Goal: Task Accomplishment & Management: Use online tool/utility

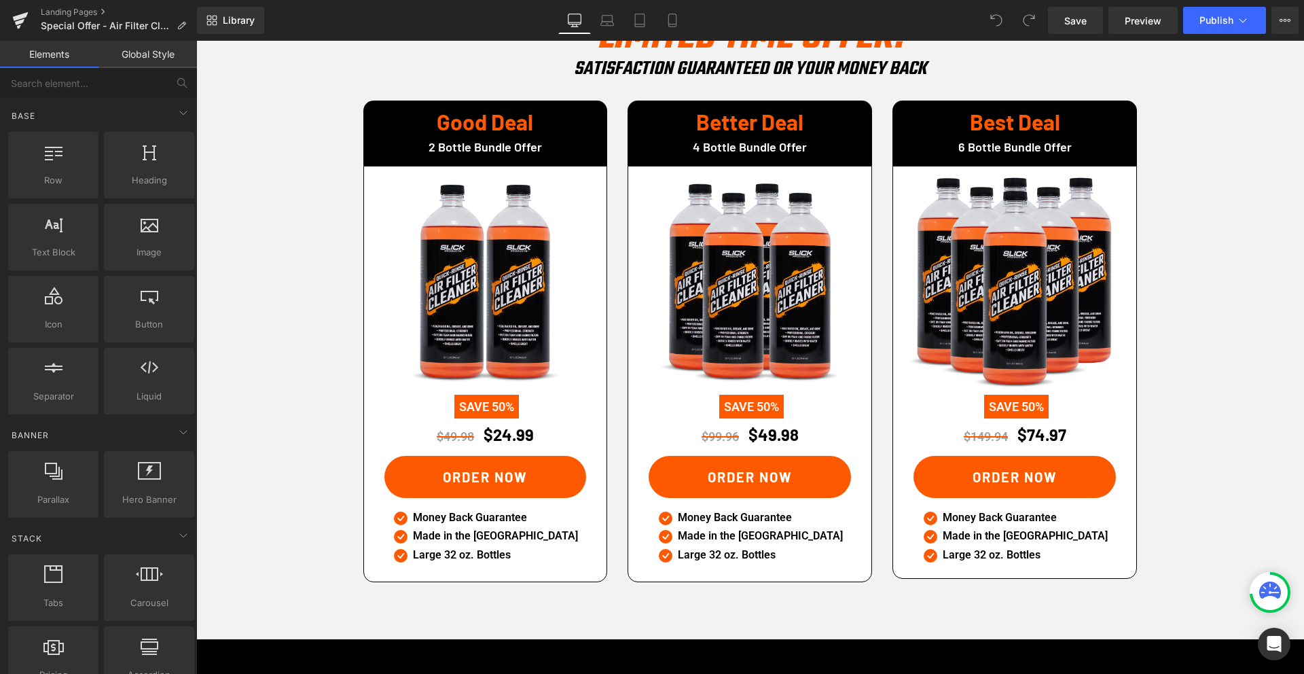
scroll to position [2080, 0]
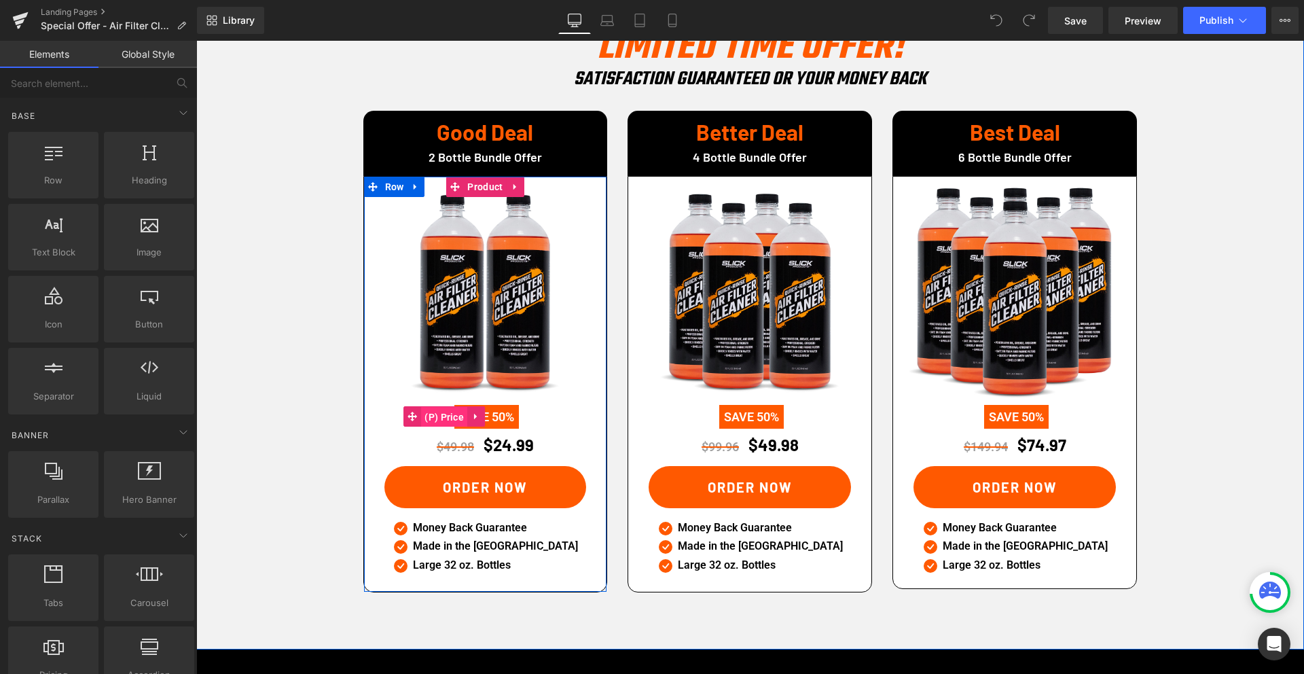
click at [452, 407] on span "(P) Price" at bounding box center [444, 417] width 46 height 20
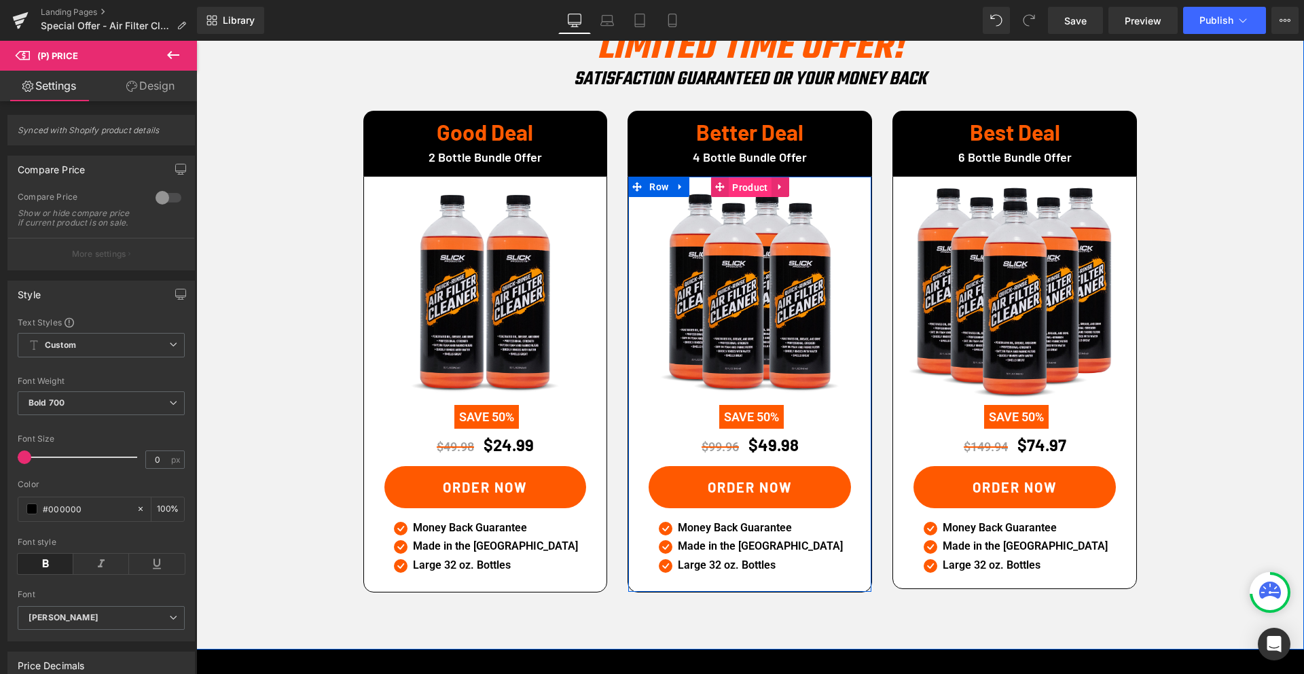
click at [744, 177] on span "Product" at bounding box center [750, 187] width 42 height 20
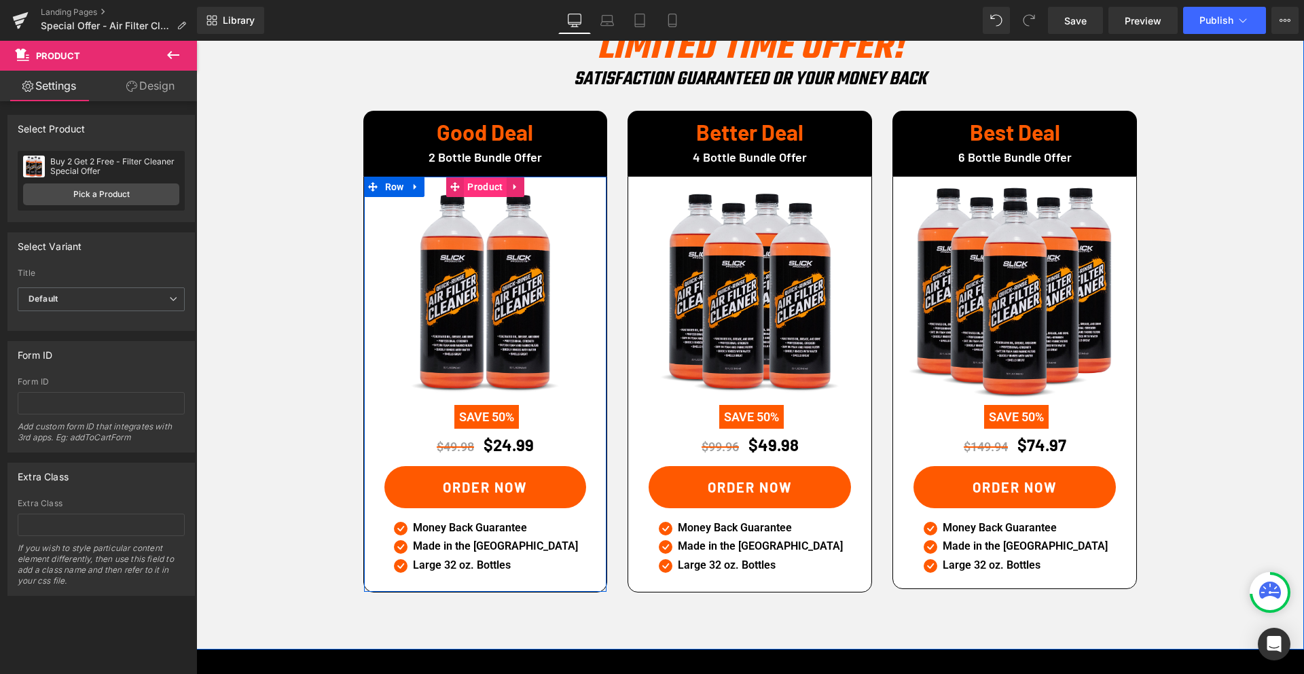
click at [479, 177] on span "Product" at bounding box center [485, 187] width 42 height 20
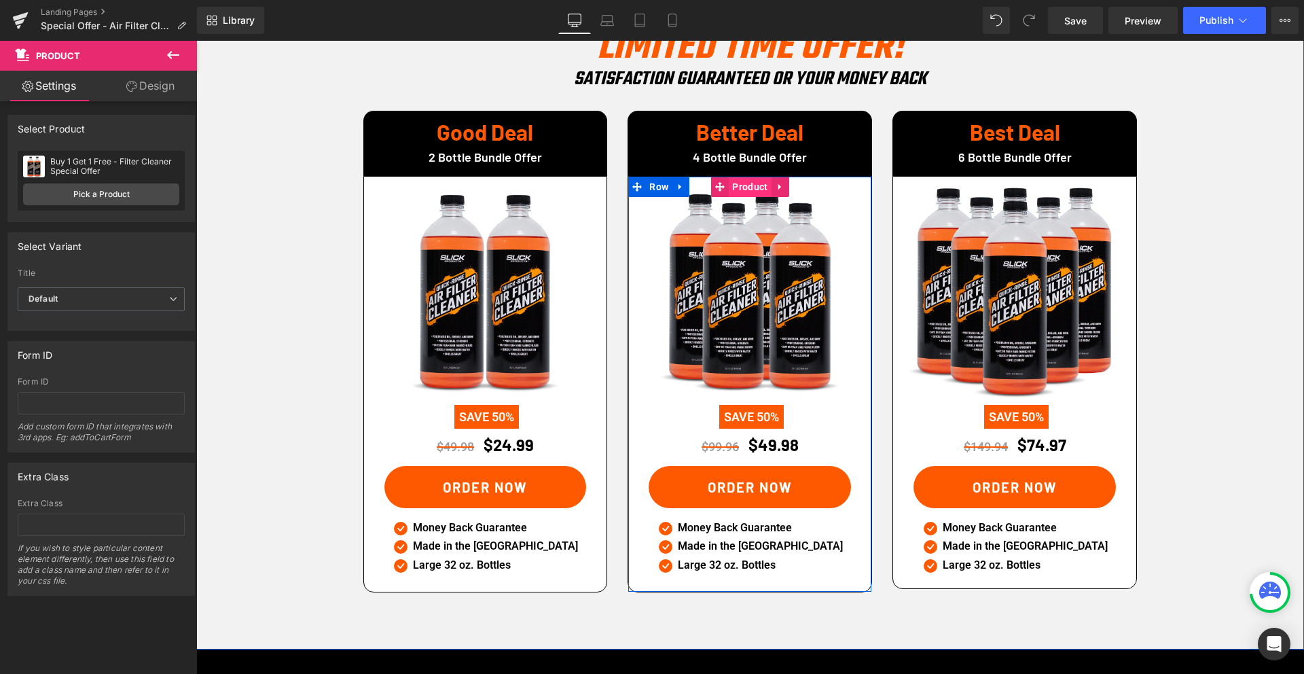
click at [747, 177] on span "Product" at bounding box center [750, 187] width 42 height 20
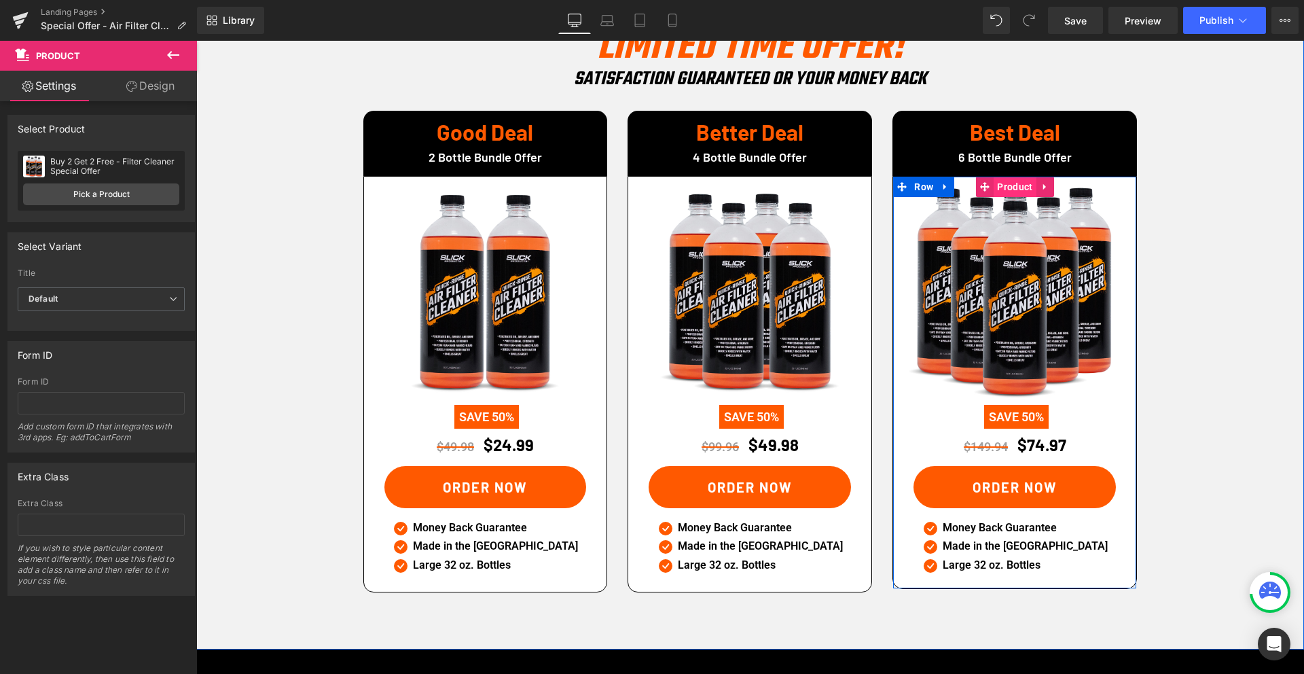
click at [1018, 177] on span "Product" at bounding box center [1014, 187] width 42 height 20
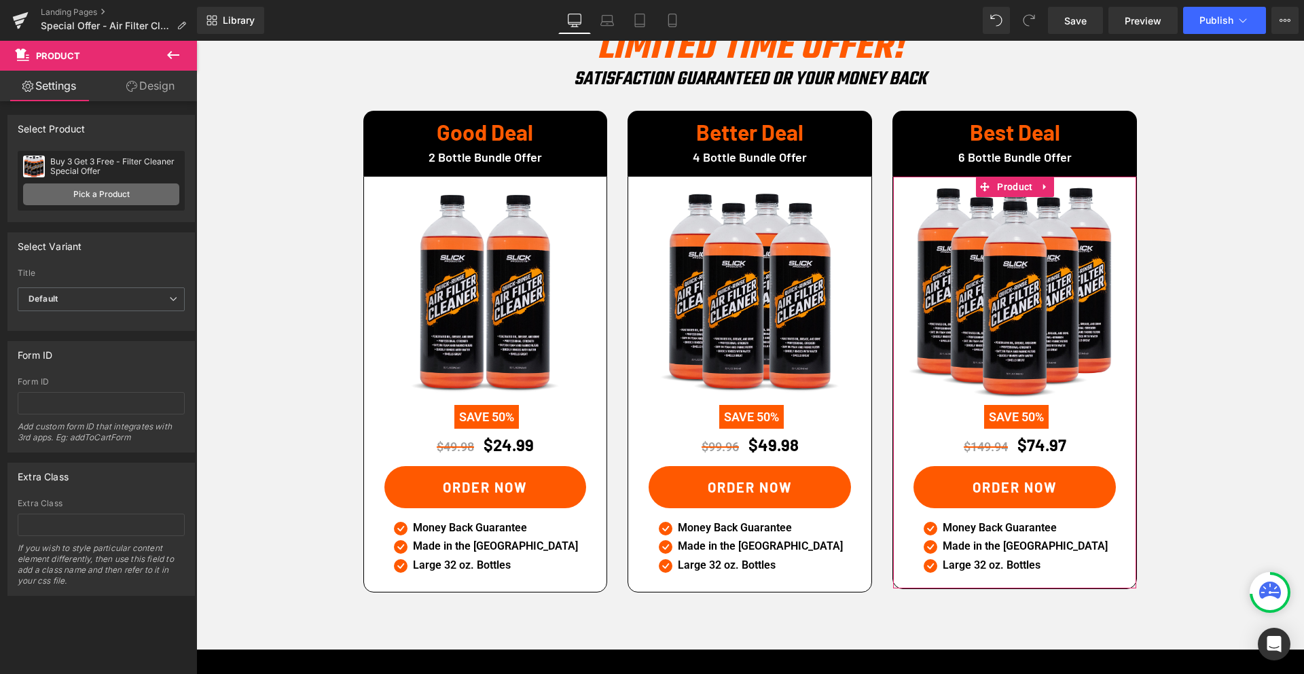
click at [107, 195] on link "Pick a Product" at bounding box center [101, 194] width 156 height 22
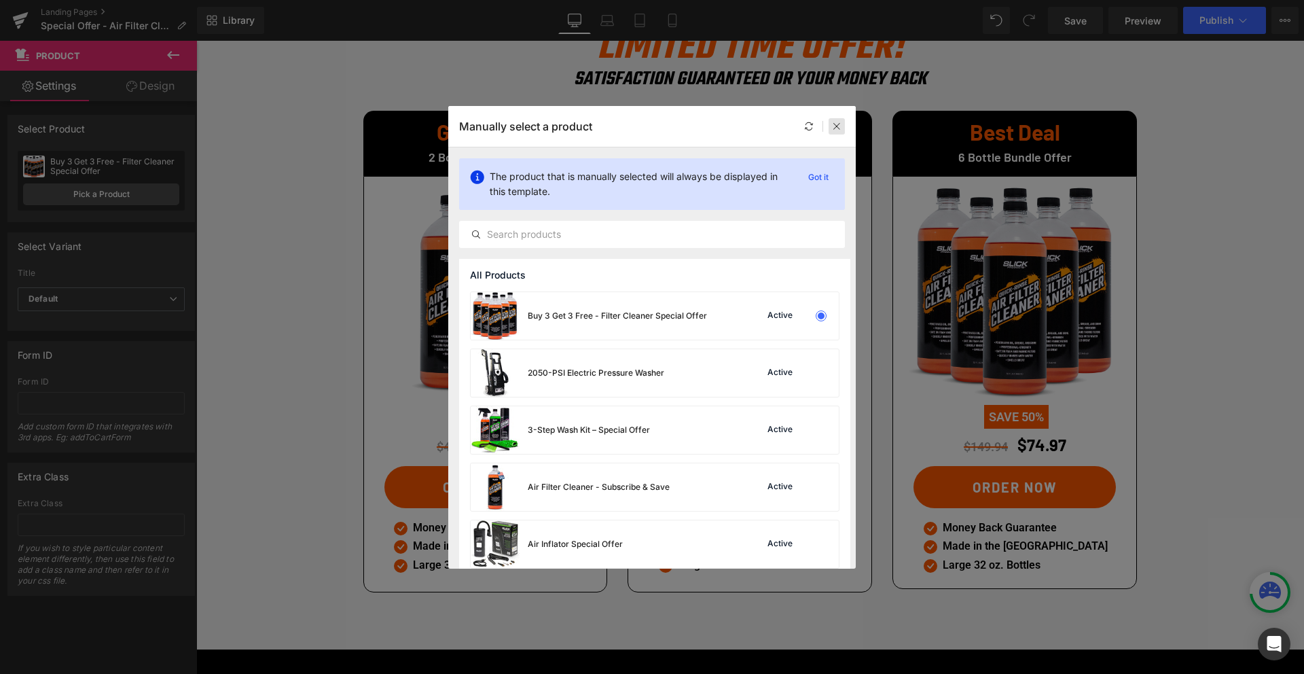
click at [834, 127] on icon at bounding box center [837, 127] width 10 height 10
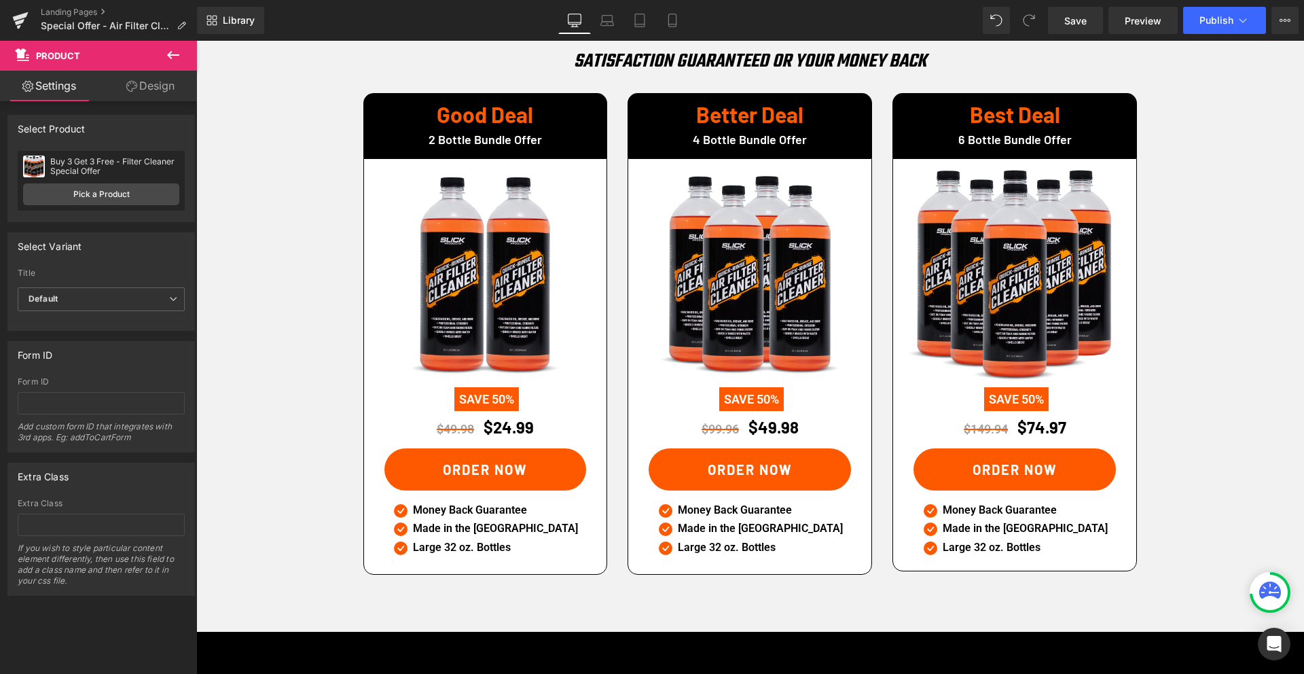
scroll to position [2097, 0]
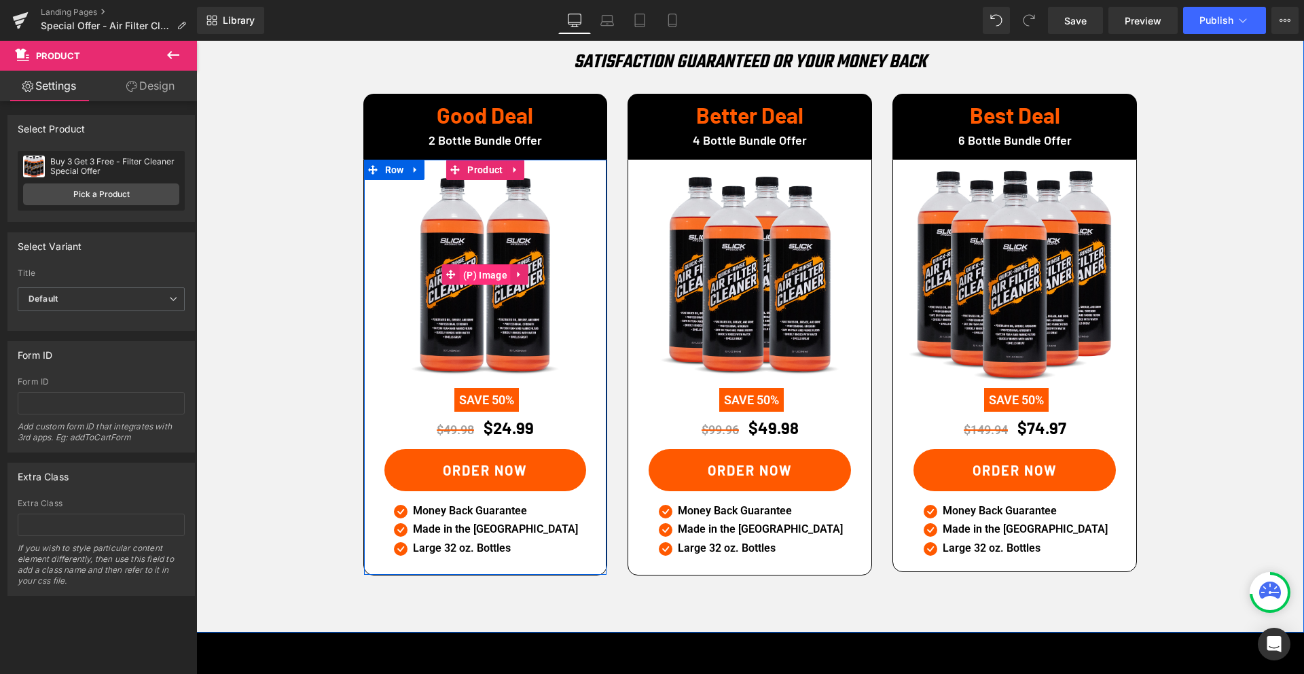
click at [483, 265] on span "(P) Image" at bounding box center [485, 275] width 51 height 20
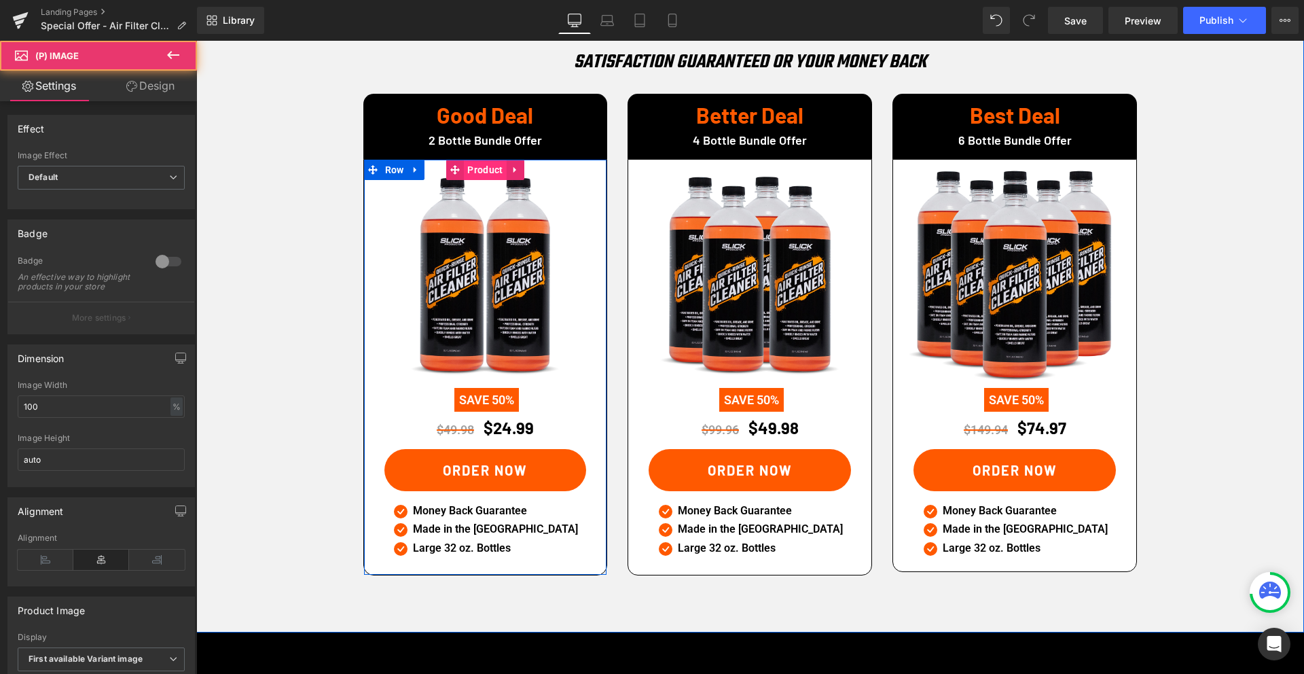
click at [479, 160] on span "Product" at bounding box center [485, 170] width 42 height 20
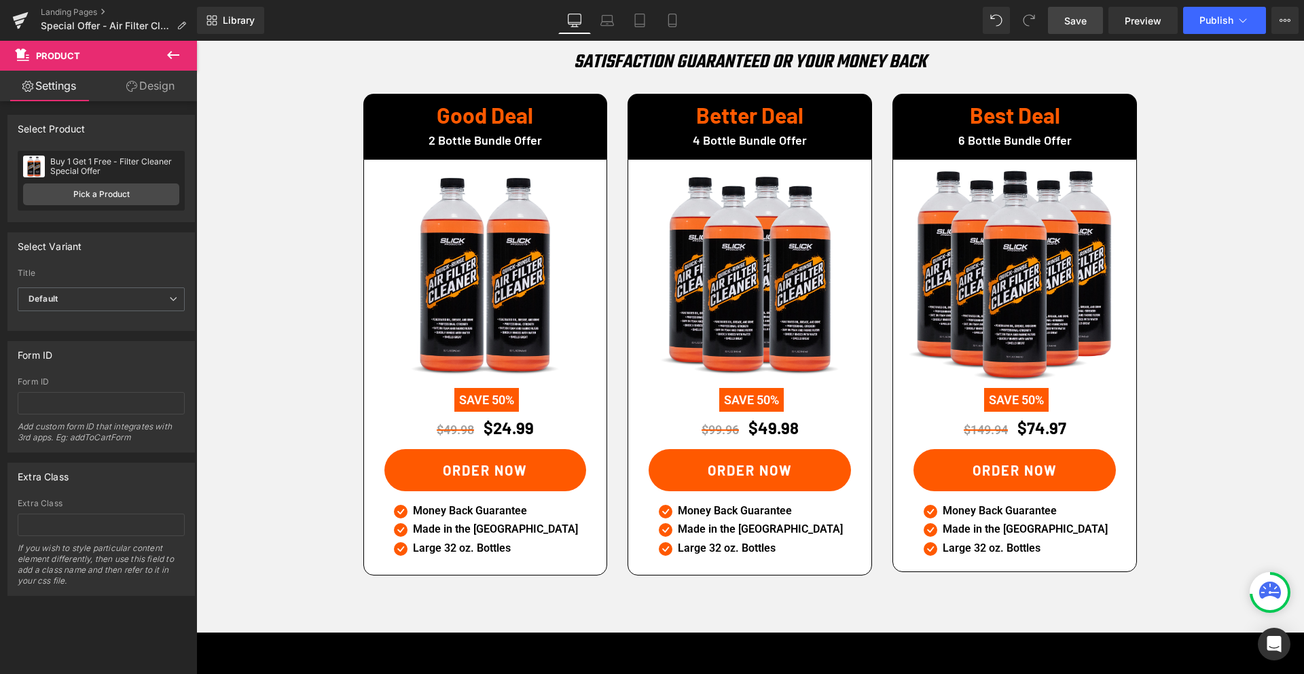
click at [1065, 8] on link "Save" at bounding box center [1075, 20] width 55 height 27
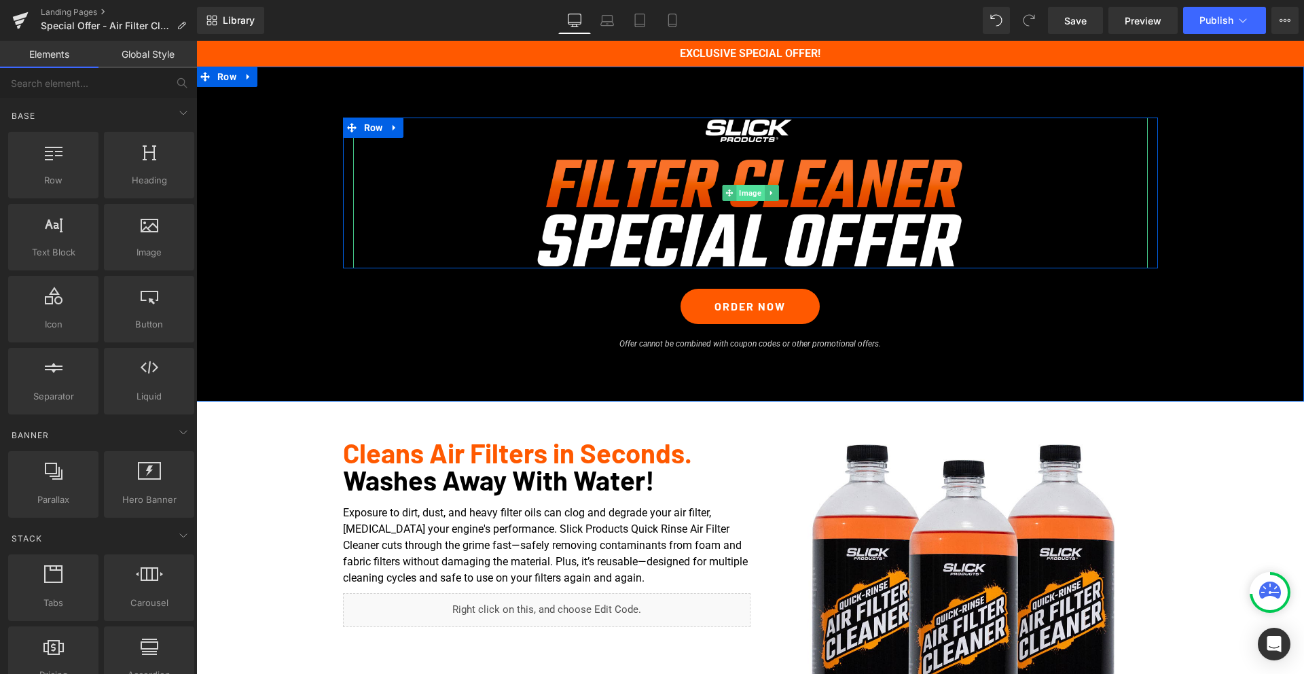
click at [752, 195] on span "Image" at bounding box center [750, 193] width 28 height 16
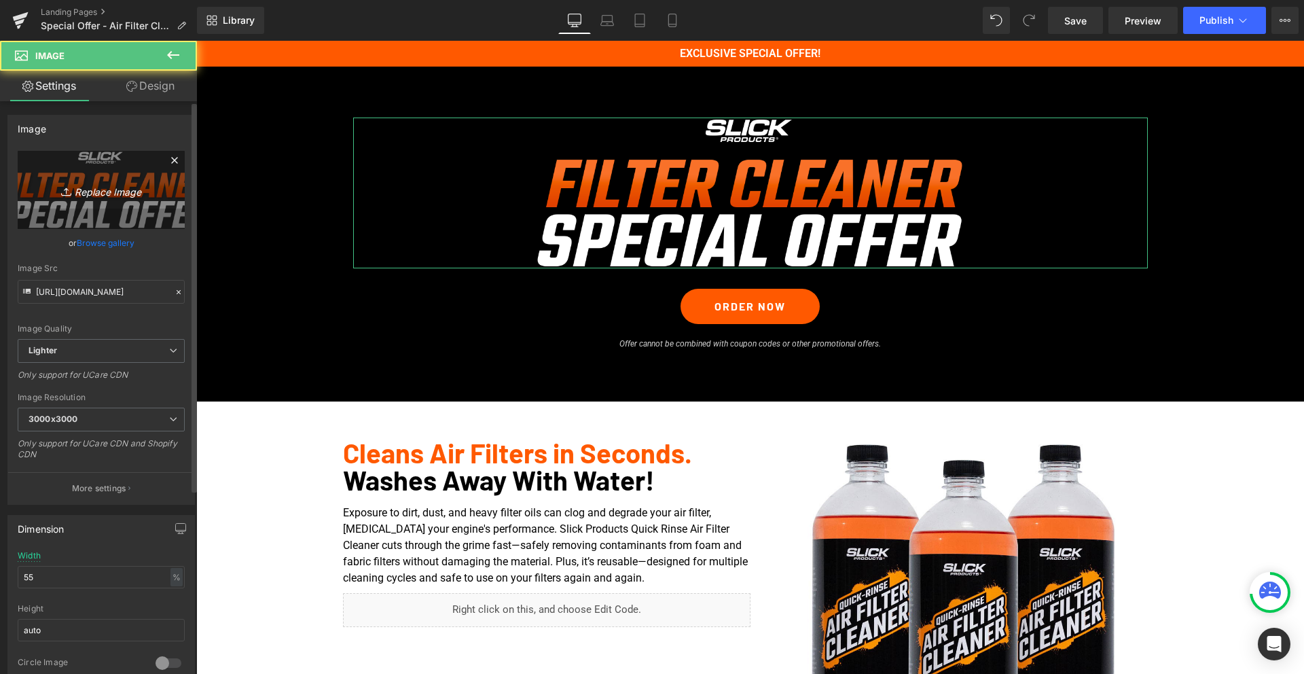
click at [105, 202] on link "Replace Image" at bounding box center [101, 190] width 167 height 78
type input "C:\fakepath\filter-cleaner-offer.png"
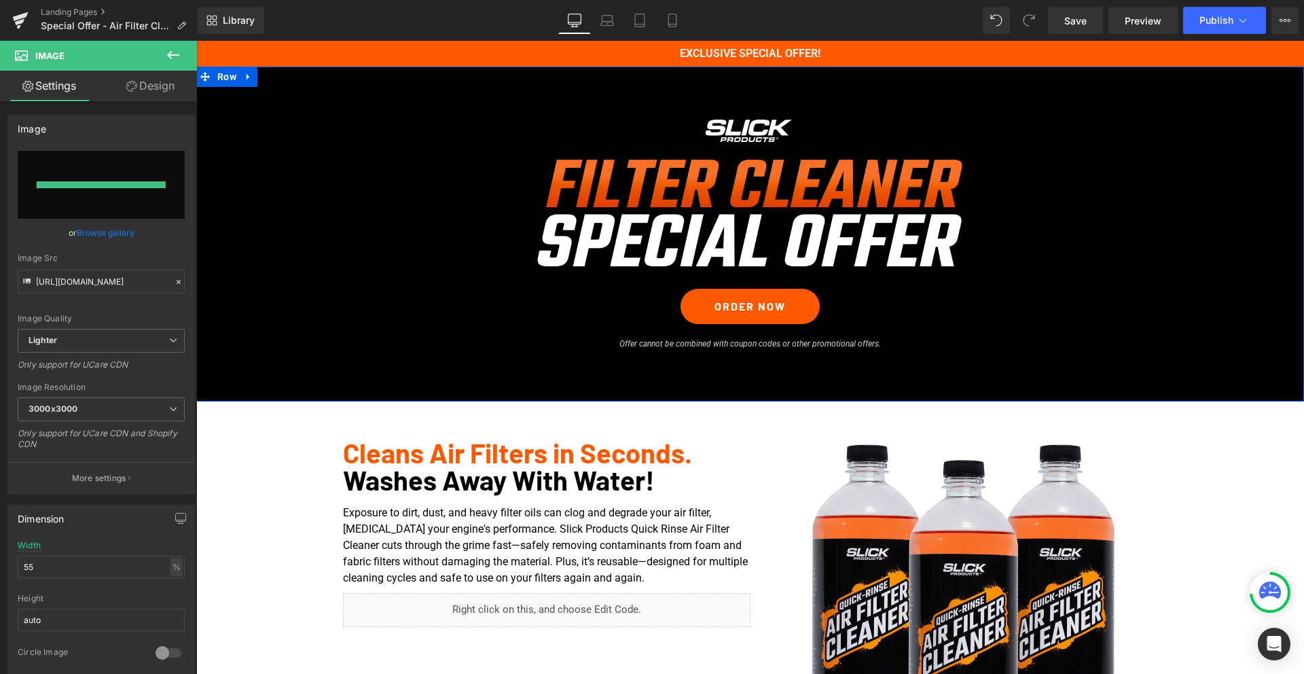
type input "[URL][DOMAIN_NAME]"
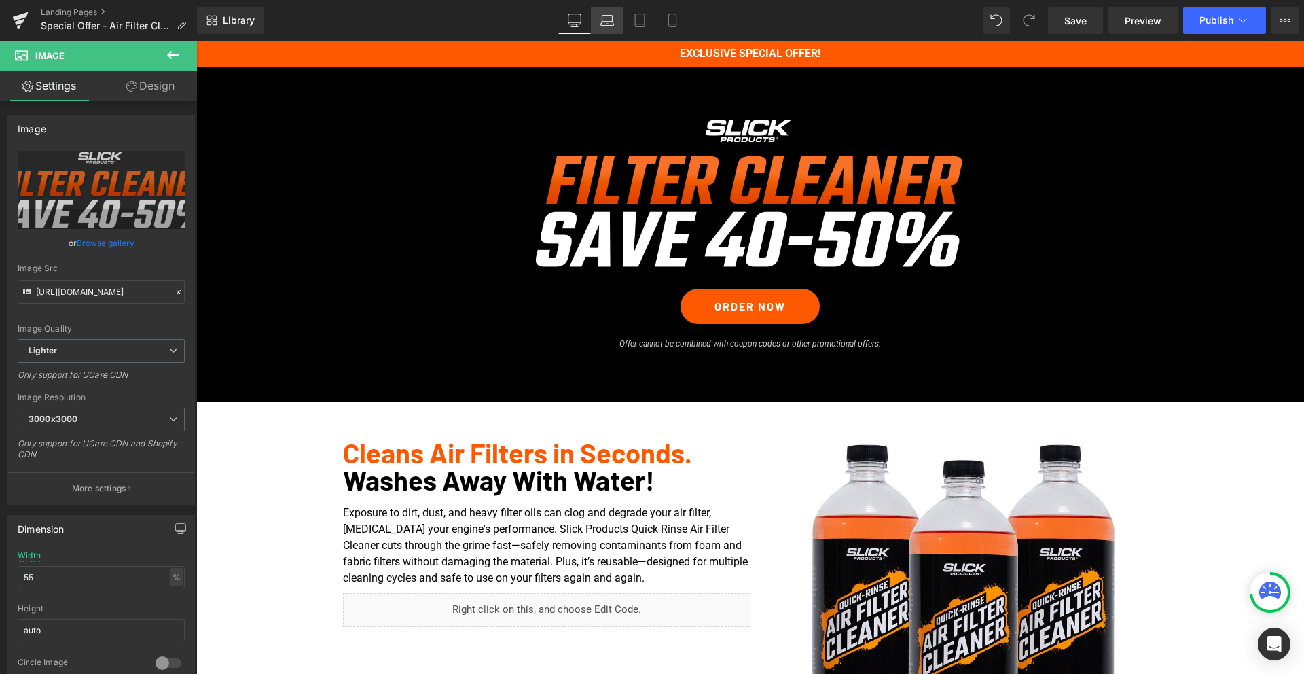
click at [611, 18] on icon at bounding box center [607, 21] width 14 height 14
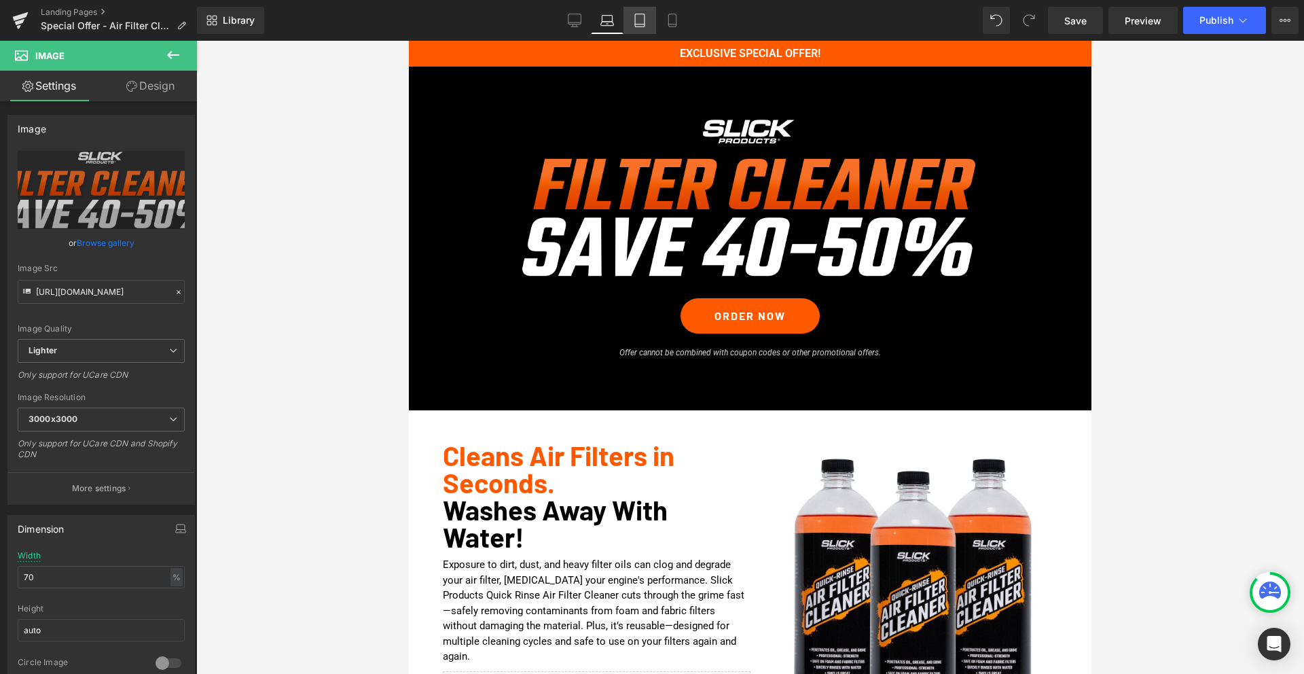
click at [638, 24] on icon at bounding box center [640, 24] width 10 height 0
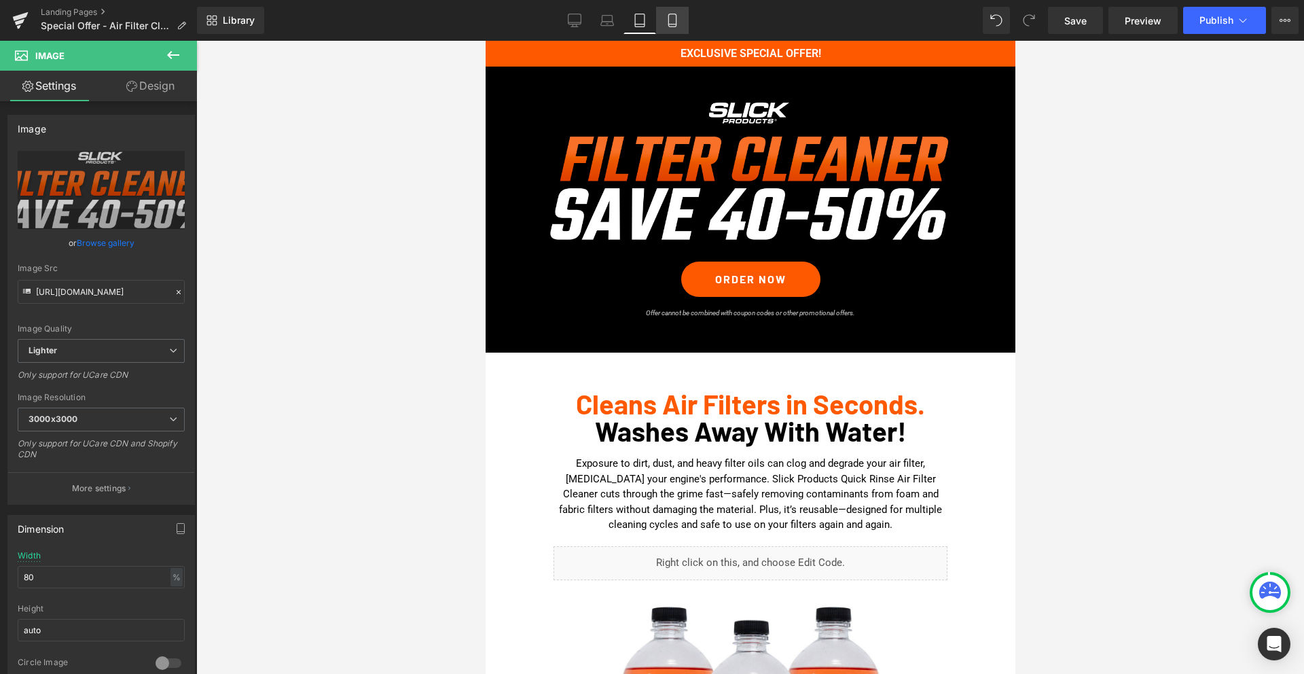
click at [674, 23] on icon at bounding box center [672, 21] width 14 height 14
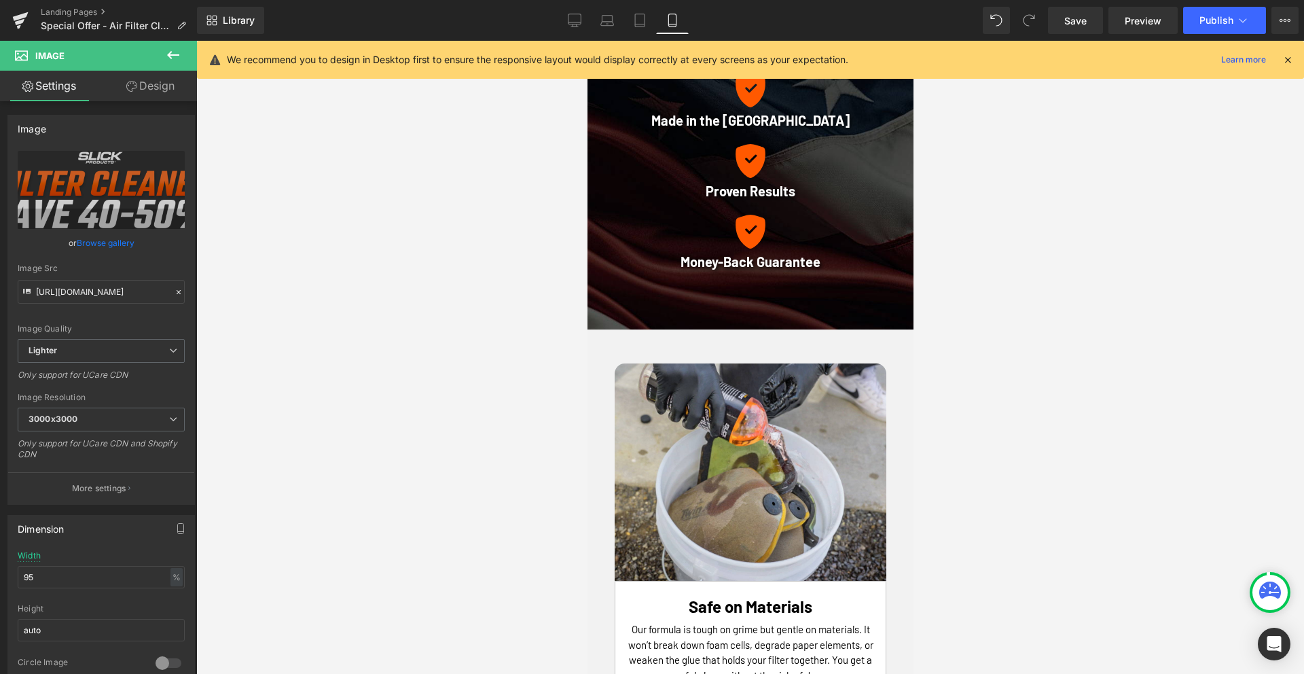
scroll to position [970, 0]
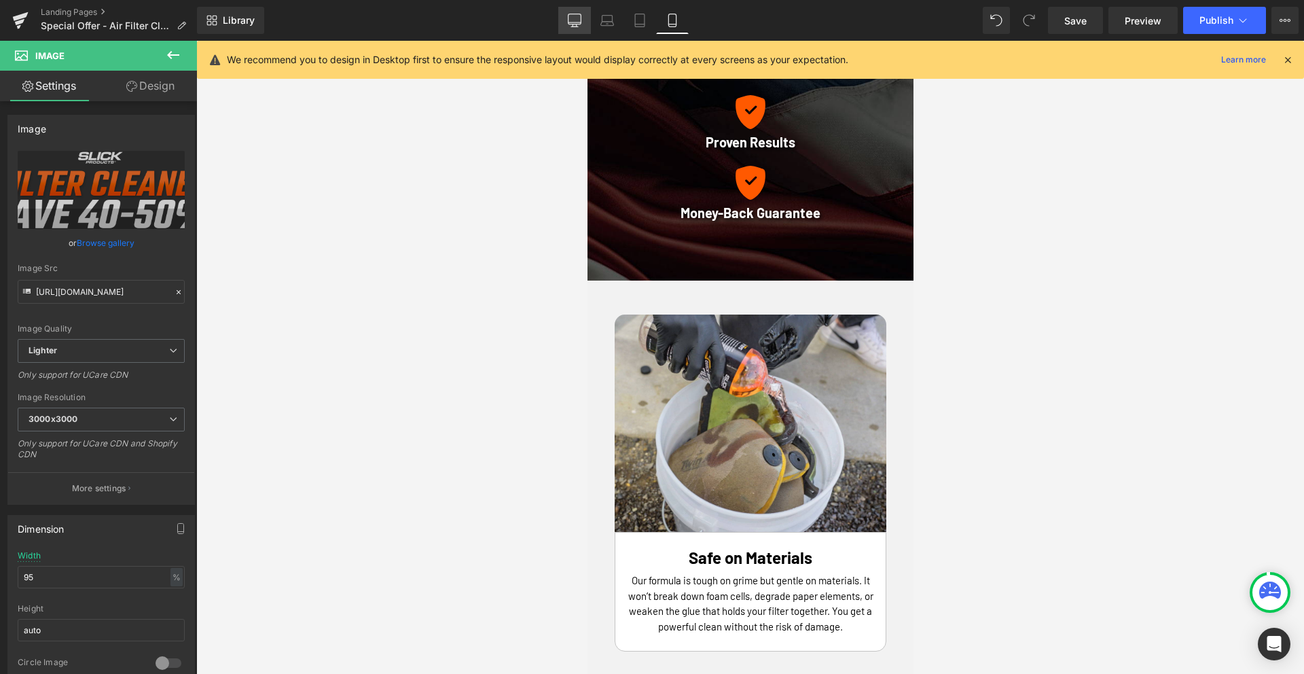
click at [574, 24] on icon at bounding box center [575, 21] width 14 height 14
type input "55"
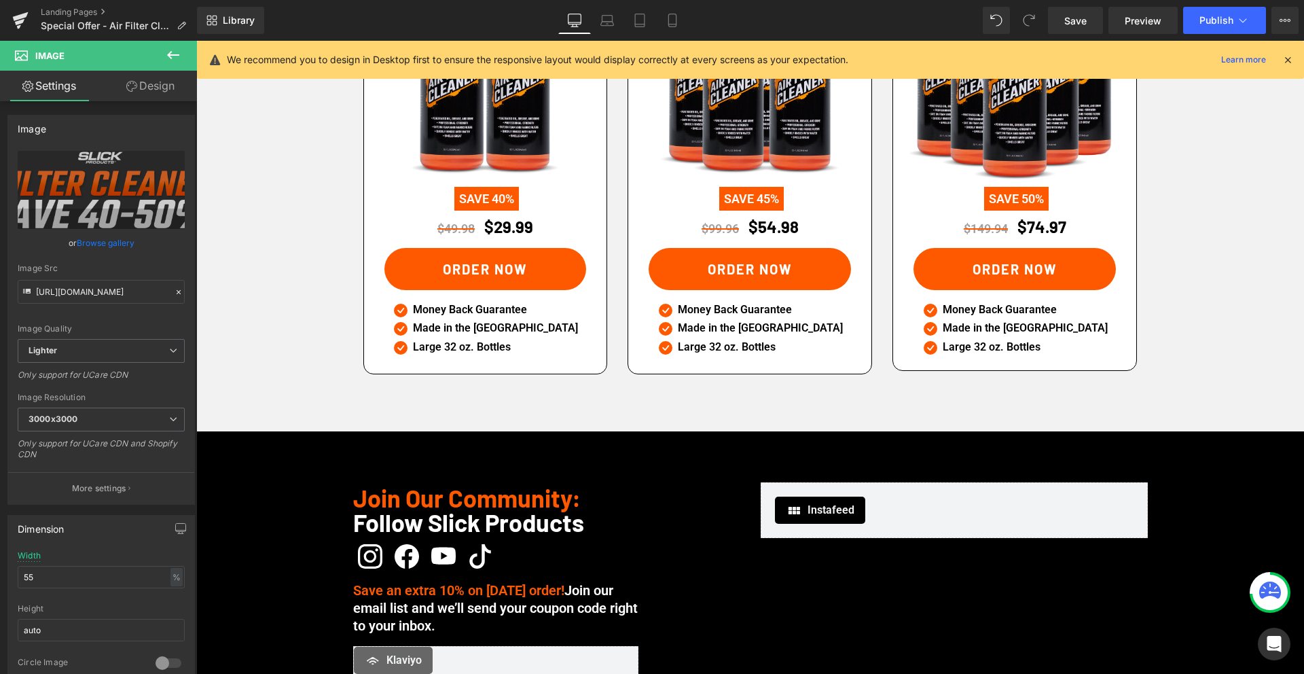
scroll to position [2291, 0]
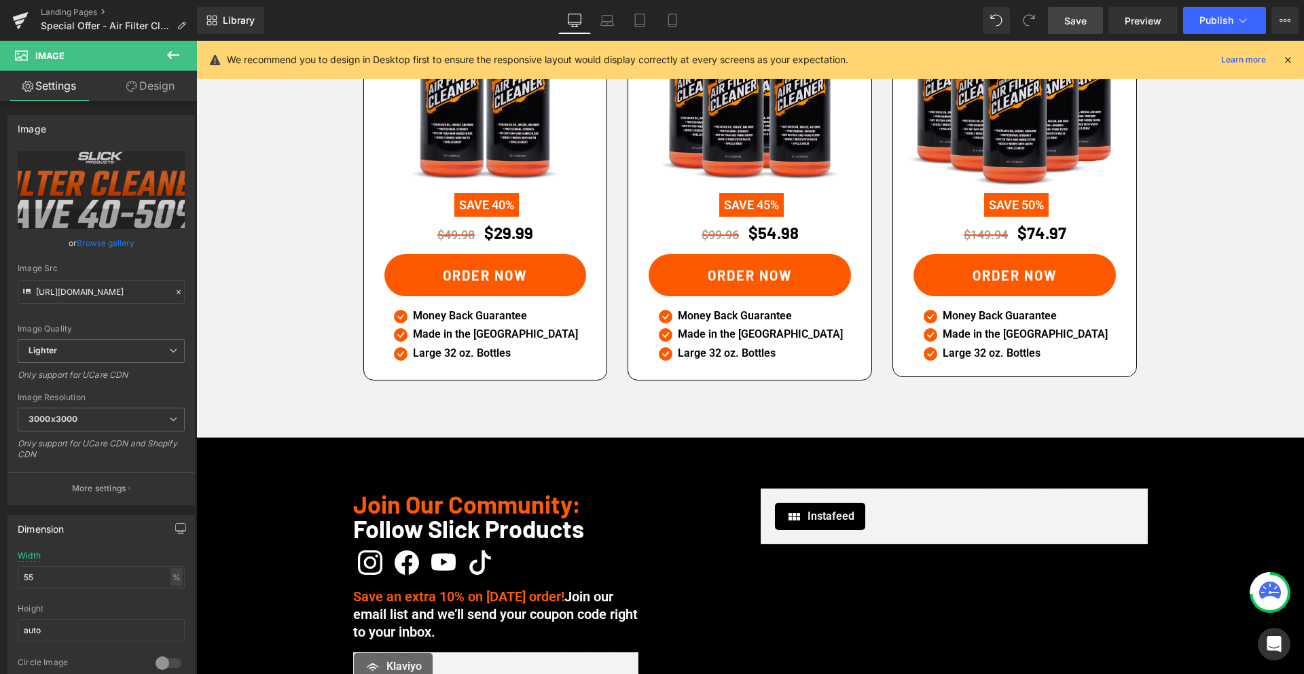
click at [1083, 22] on span "Save" at bounding box center [1075, 21] width 22 height 14
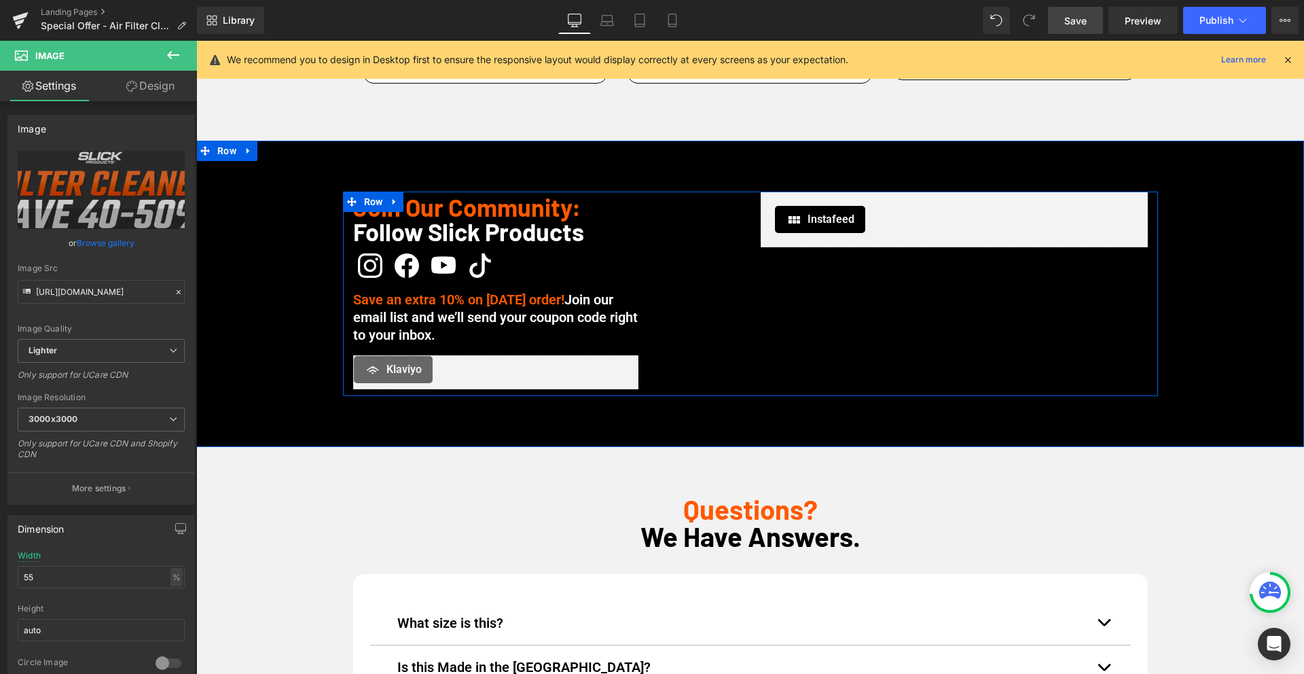
scroll to position [2593, 0]
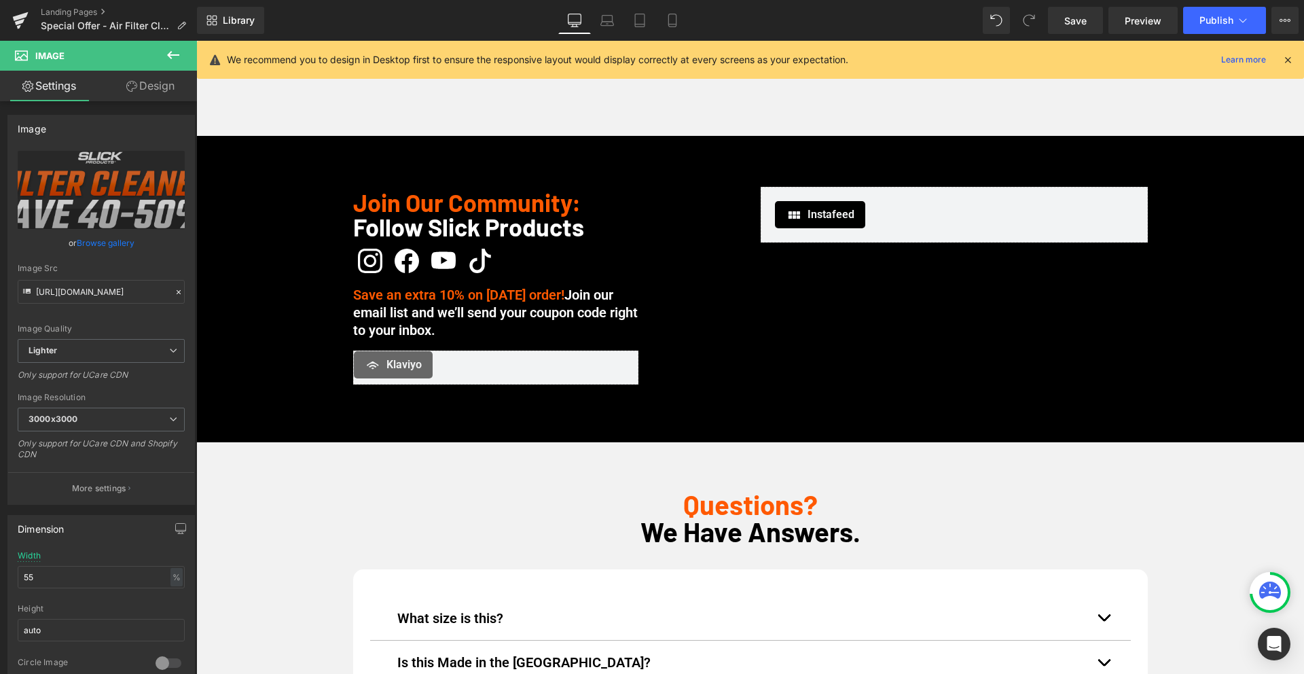
drag, startPoint x: 1077, startPoint y: 21, endPoint x: 1126, endPoint y: 41, distance: 53.3
click at [1077, 21] on span "Save" at bounding box center [1075, 21] width 22 height 14
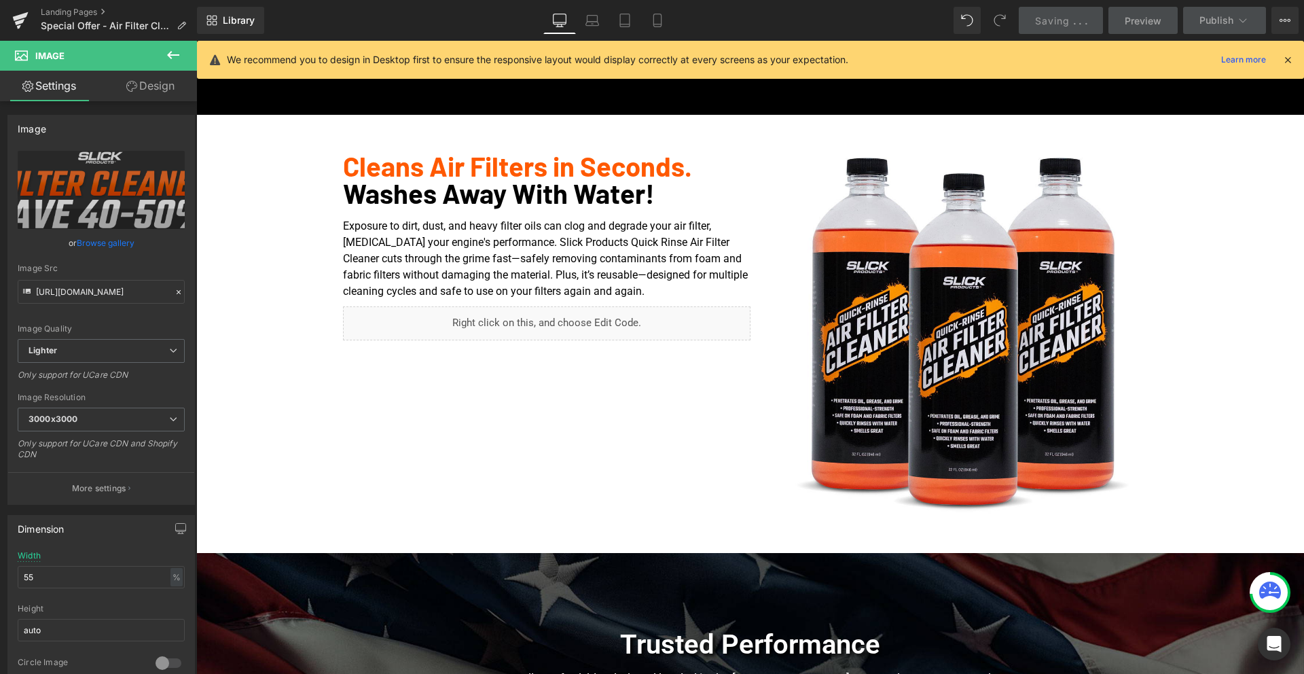
scroll to position [285, 0]
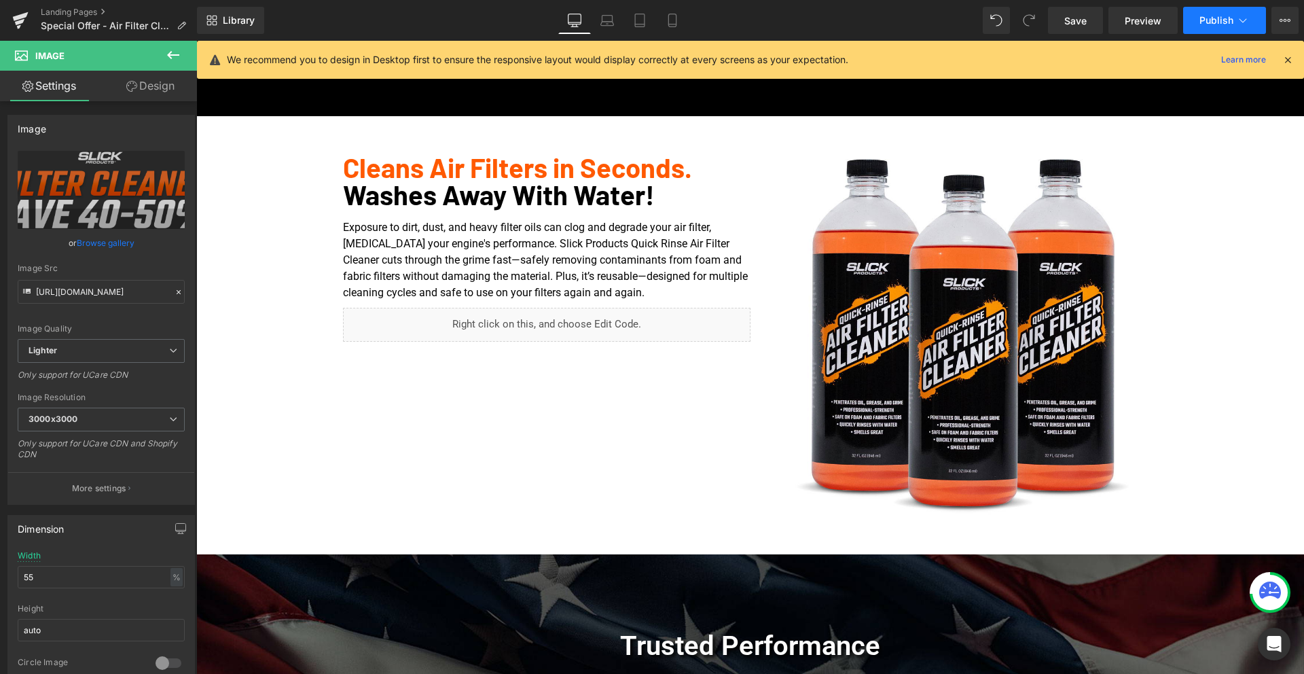
click at [1217, 24] on span "Publish" at bounding box center [1216, 20] width 34 height 11
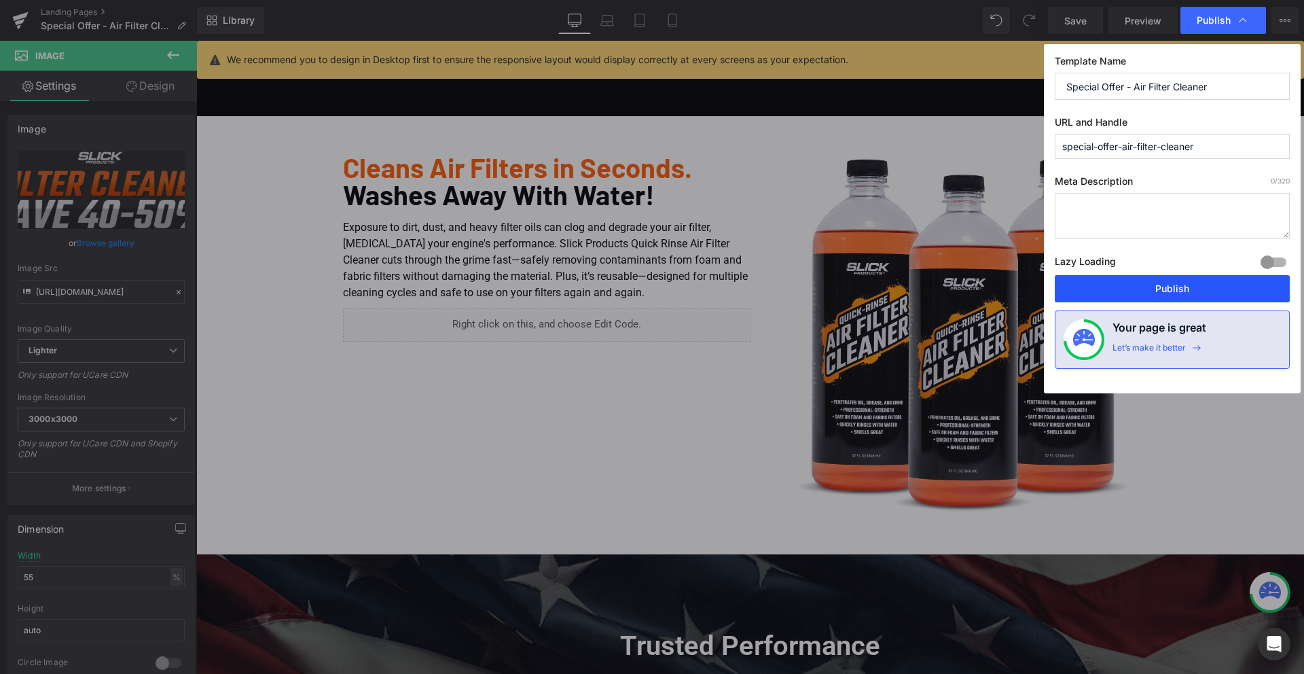
click at [1175, 291] on button "Publish" at bounding box center [1171, 288] width 235 height 27
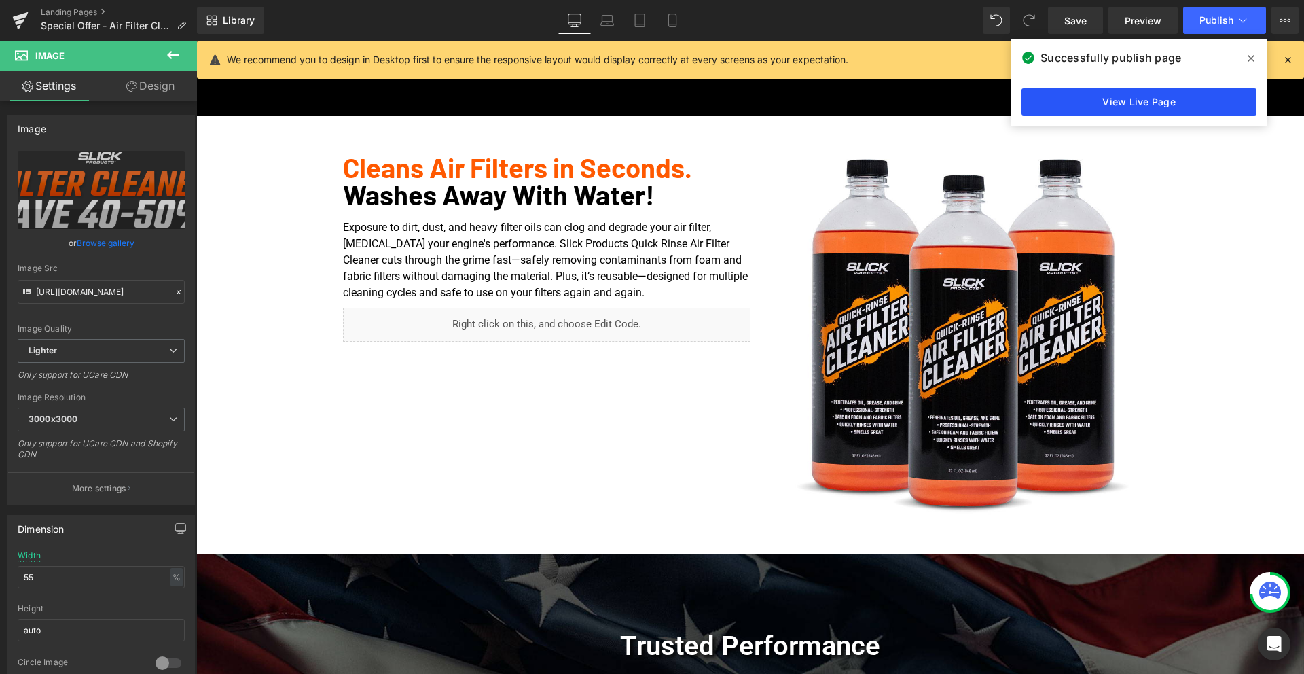
click at [1126, 105] on link "View Live Page" at bounding box center [1138, 101] width 235 height 27
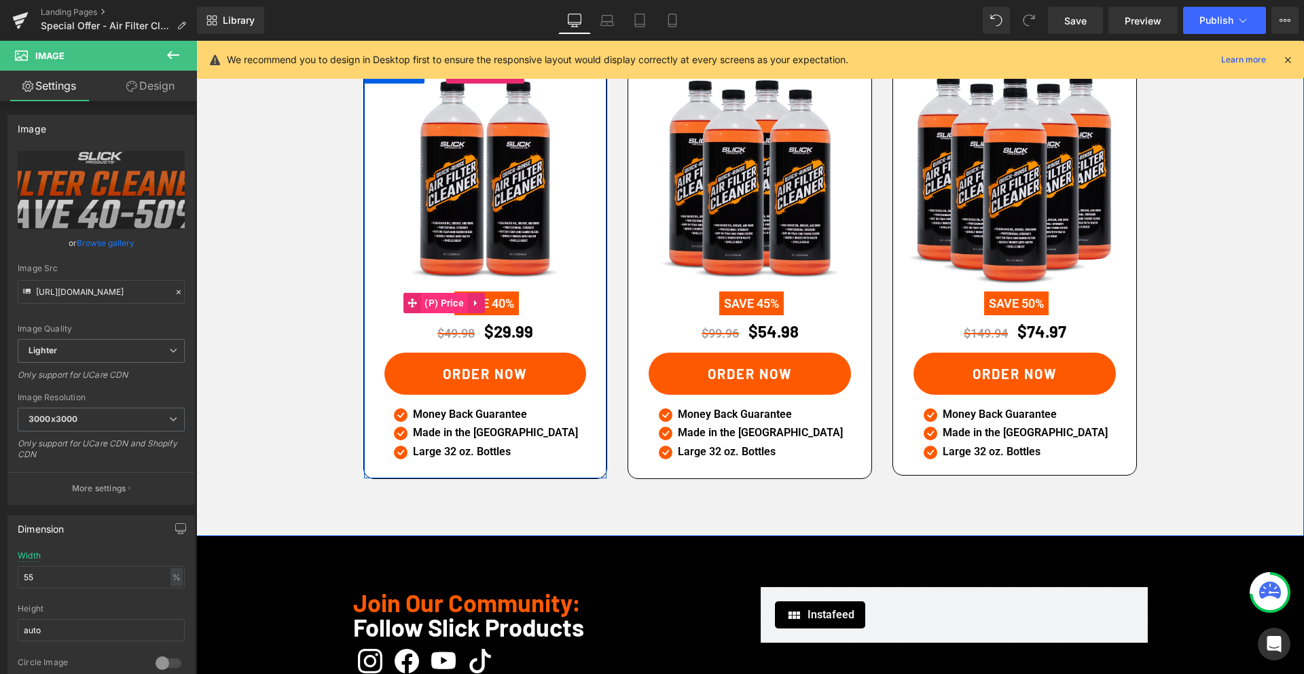
click at [458, 293] on span "(P) Price" at bounding box center [444, 303] width 46 height 20
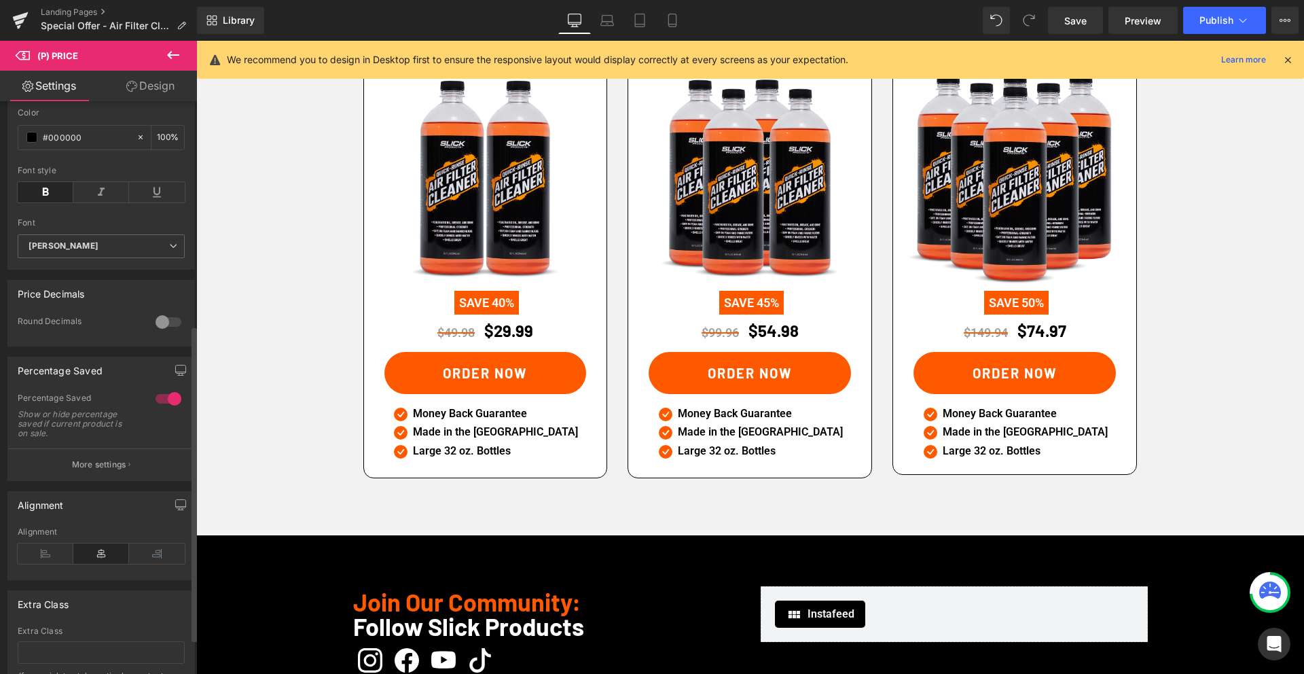
scroll to position [409, 0]
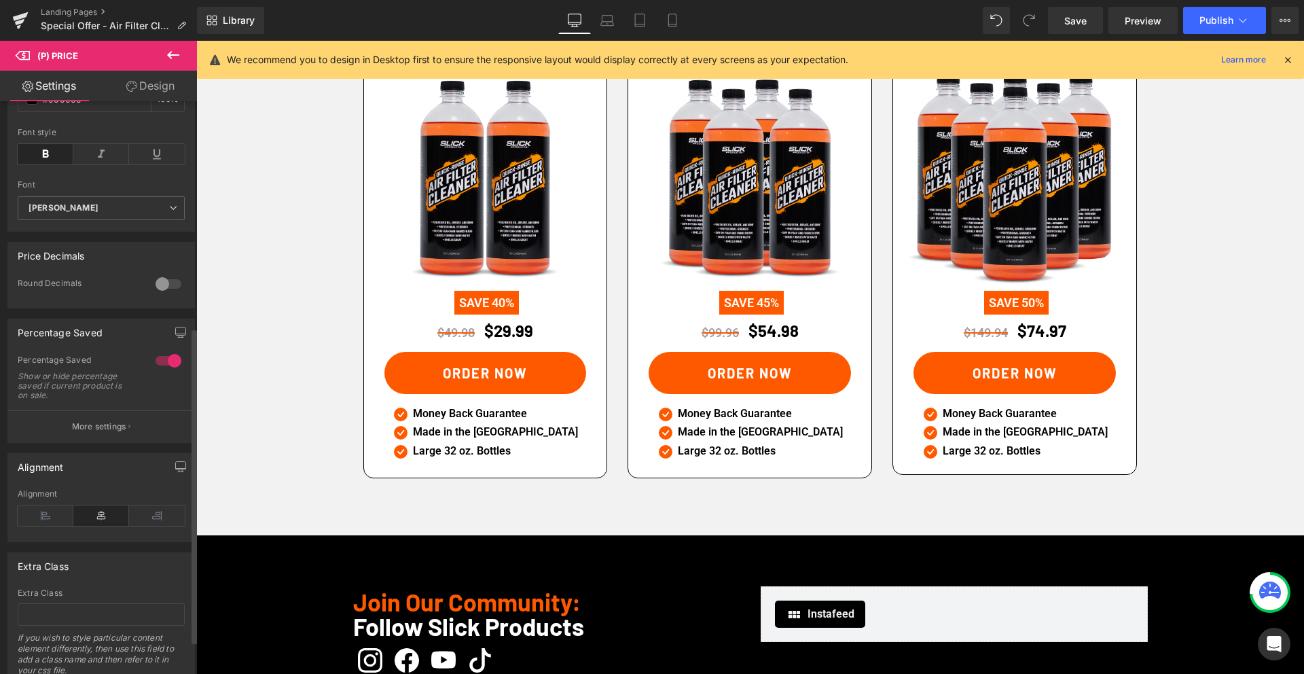
click at [105, 432] on p "More settings" at bounding box center [99, 426] width 54 height 12
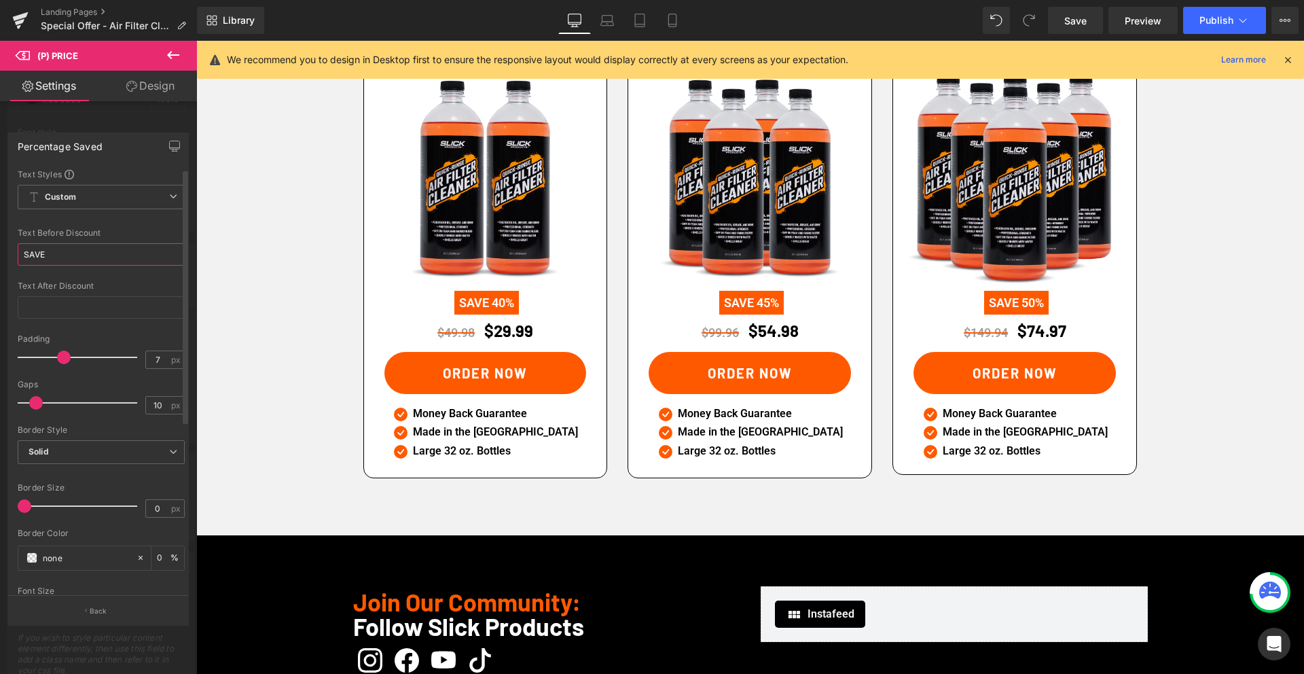
click at [77, 254] on input "SAVE" at bounding box center [101, 254] width 167 height 22
type input "SAVE"
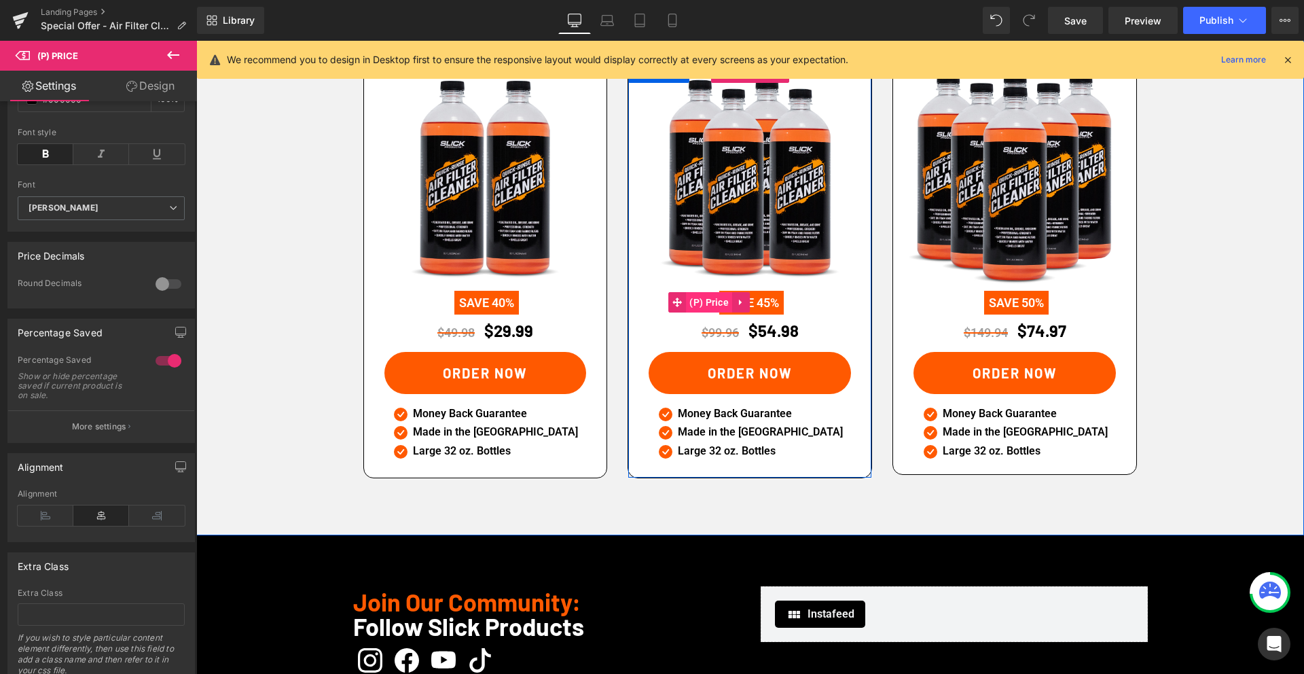
click at [703, 292] on span "(P) Price" at bounding box center [709, 302] width 46 height 20
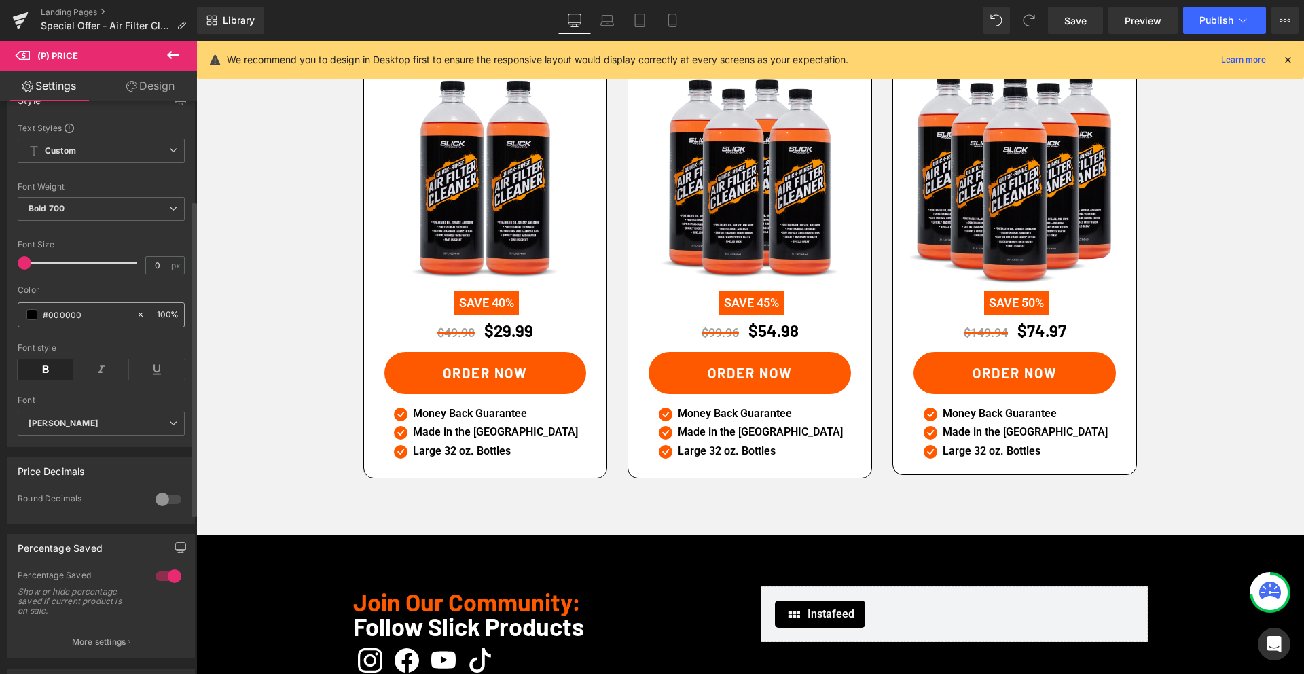
scroll to position [270, 0]
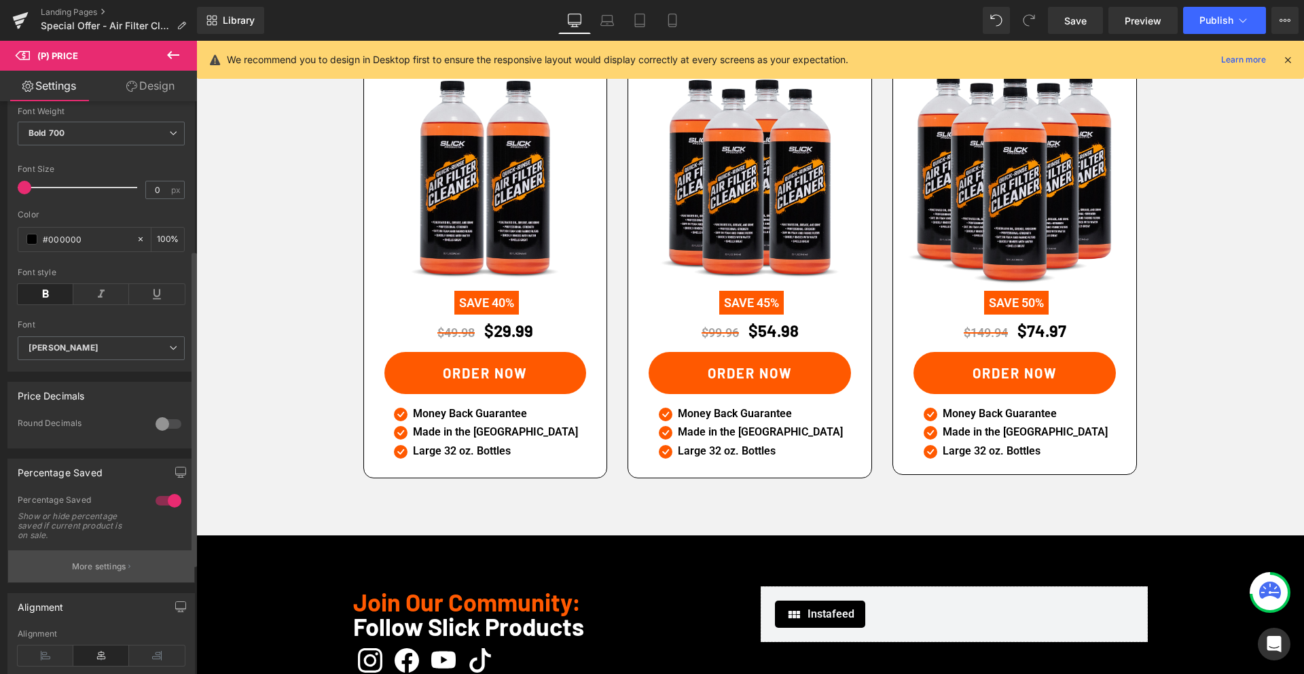
click at [103, 572] on p "More settings" at bounding box center [99, 566] width 54 height 12
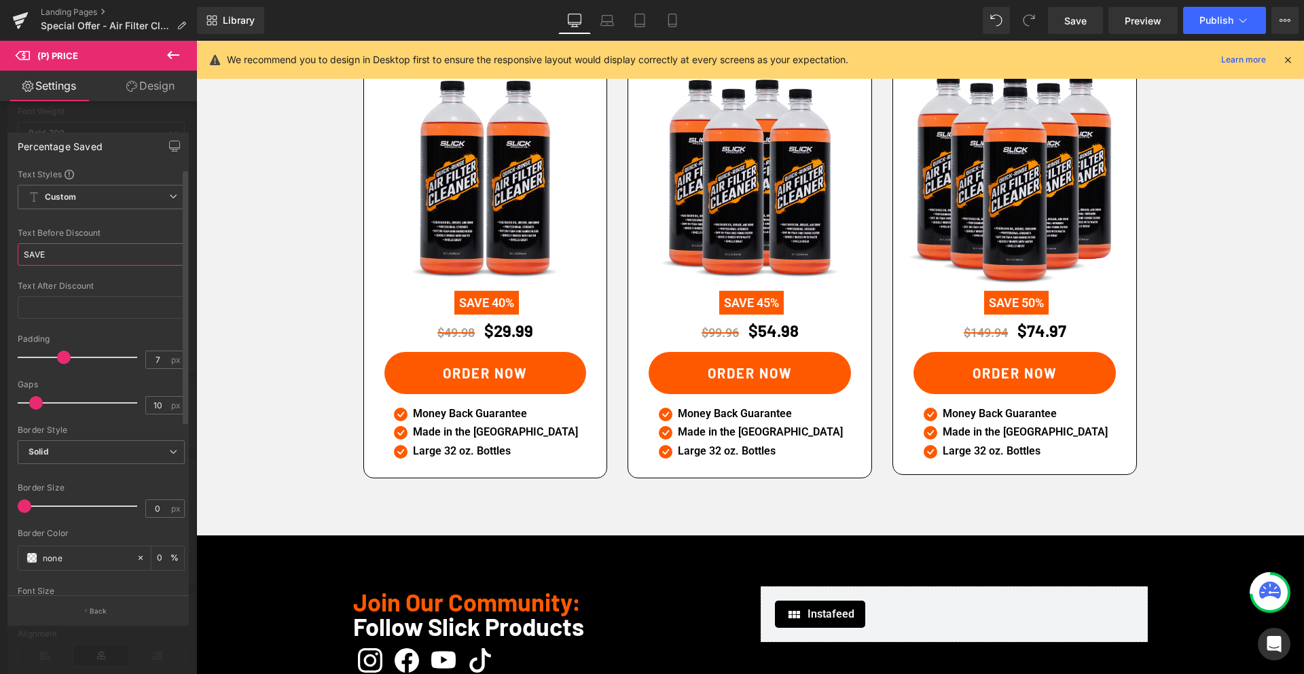
click at [68, 256] on input "SAVE" at bounding box center [101, 254] width 167 height 22
type input "SAVE"
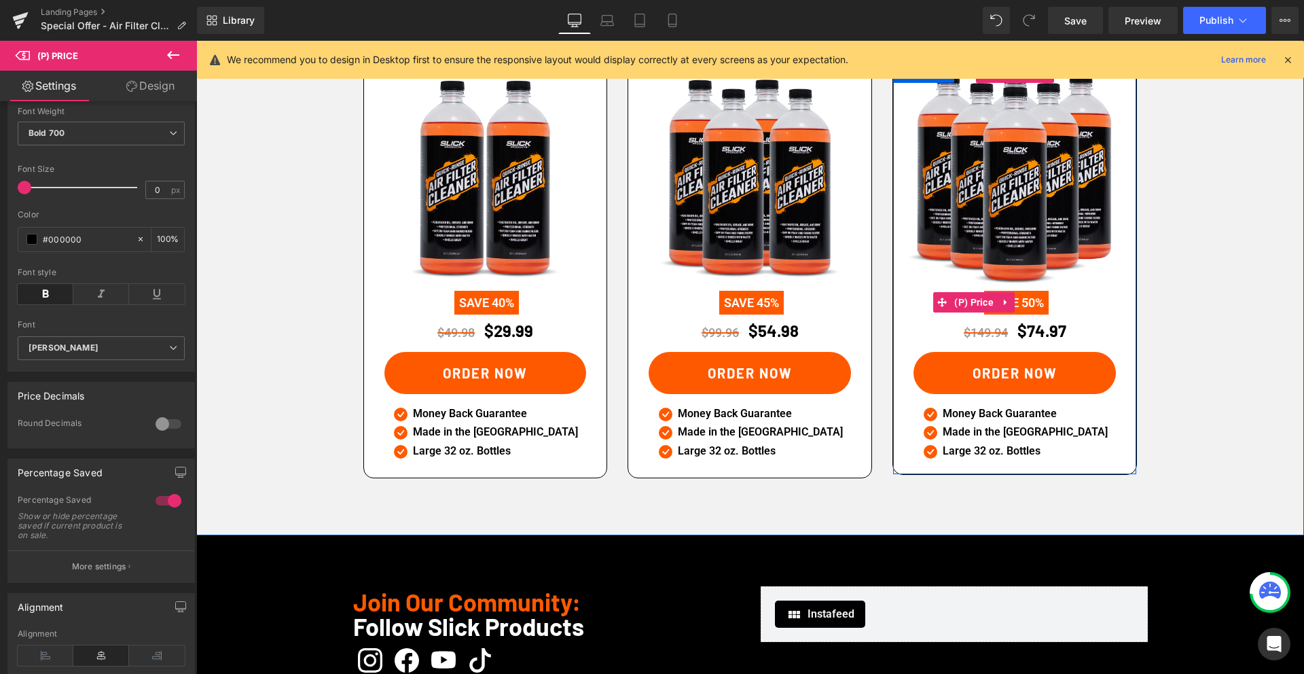
click at [1014, 292] on link at bounding box center [1006, 302] width 18 height 20
click at [964, 293] on span "(P) Price" at bounding box center [974, 303] width 46 height 20
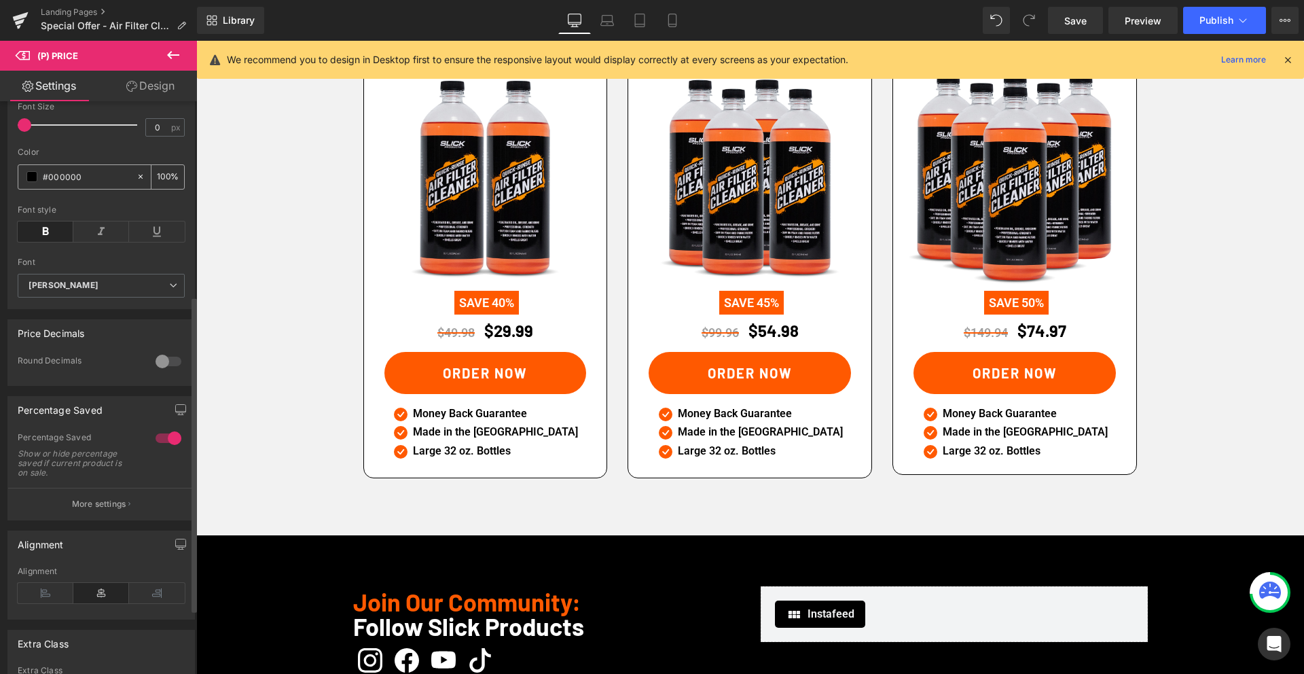
scroll to position [388, 0]
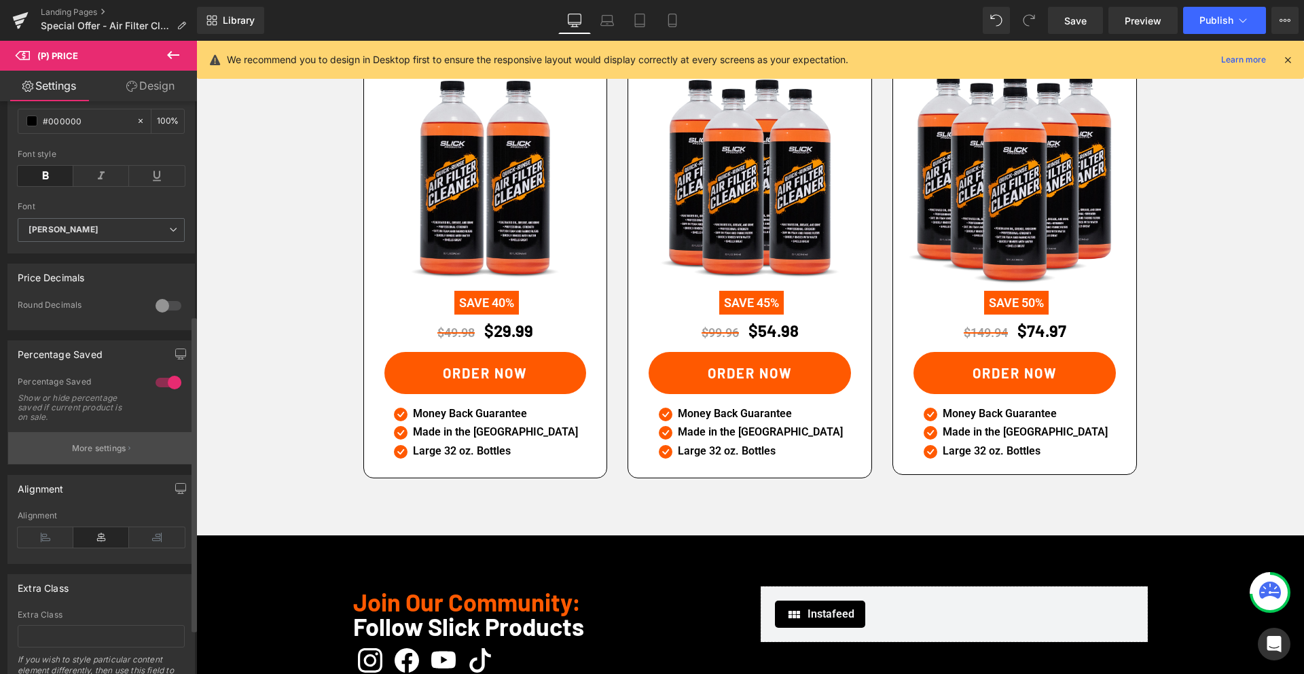
click at [92, 454] on p "More settings" at bounding box center [99, 448] width 54 height 12
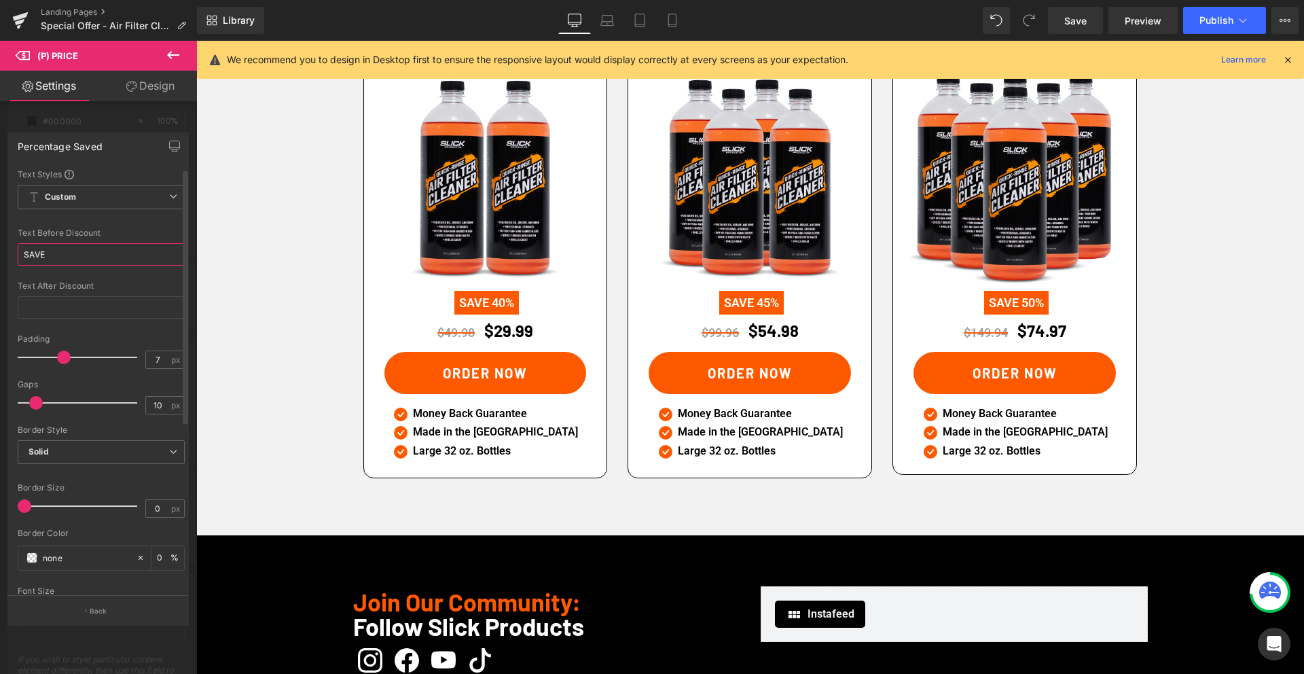
click at [109, 253] on input "SAVE" at bounding box center [101, 254] width 167 height 22
type input "SAVE"
click at [1080, 16] on span "Save" at bounding box center [1075, 21] width 22 height 14
click at [1243, 16] on icon at bounding box center [1243, 21] width 14 height 14
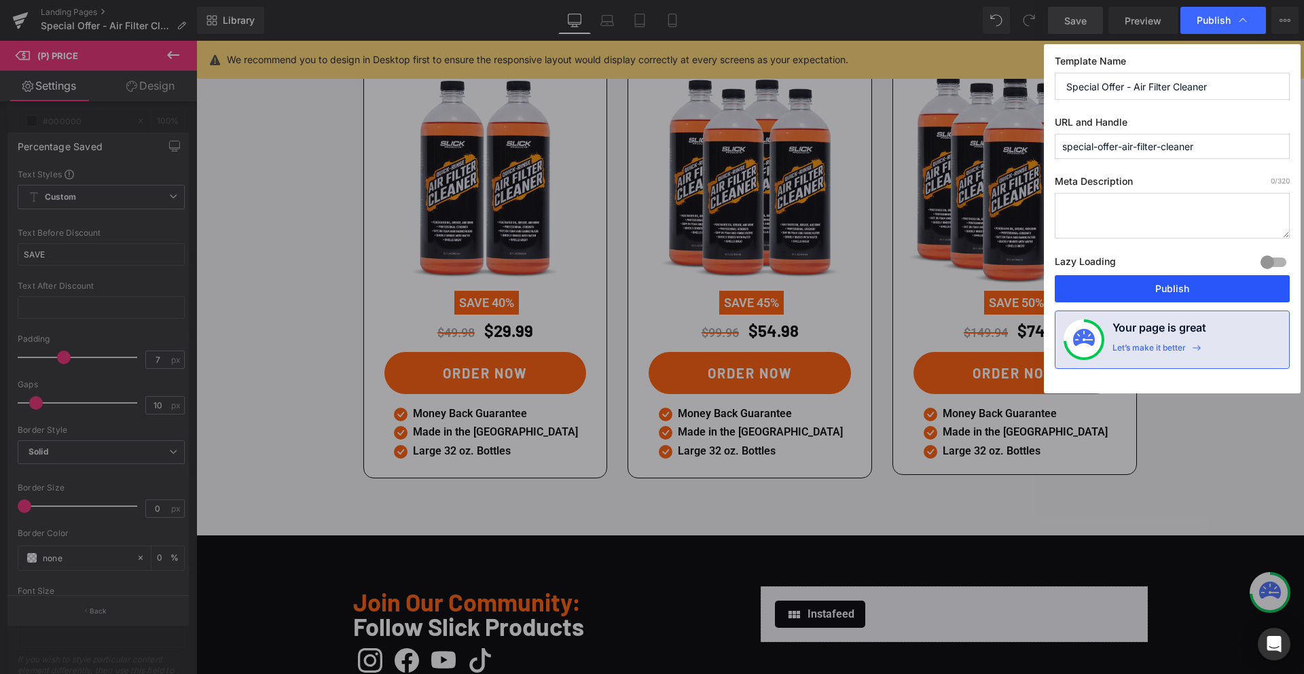
click at [1173, 288] on button "Publish" at bounding box center [1171, 288] width 235 height 27
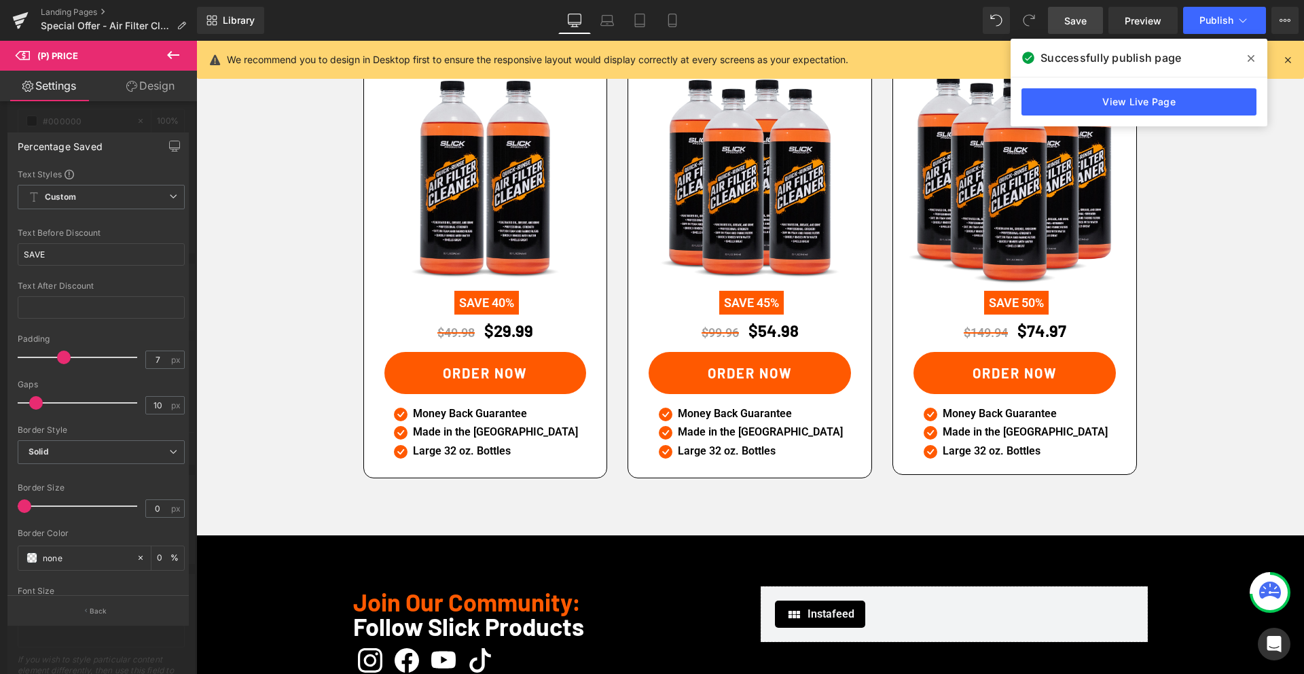
click at [1249, 59] on icon at bounding box center [1250, 58] width 7 height 7
